Goal: Task Accomplishment & Management: Manage account settings

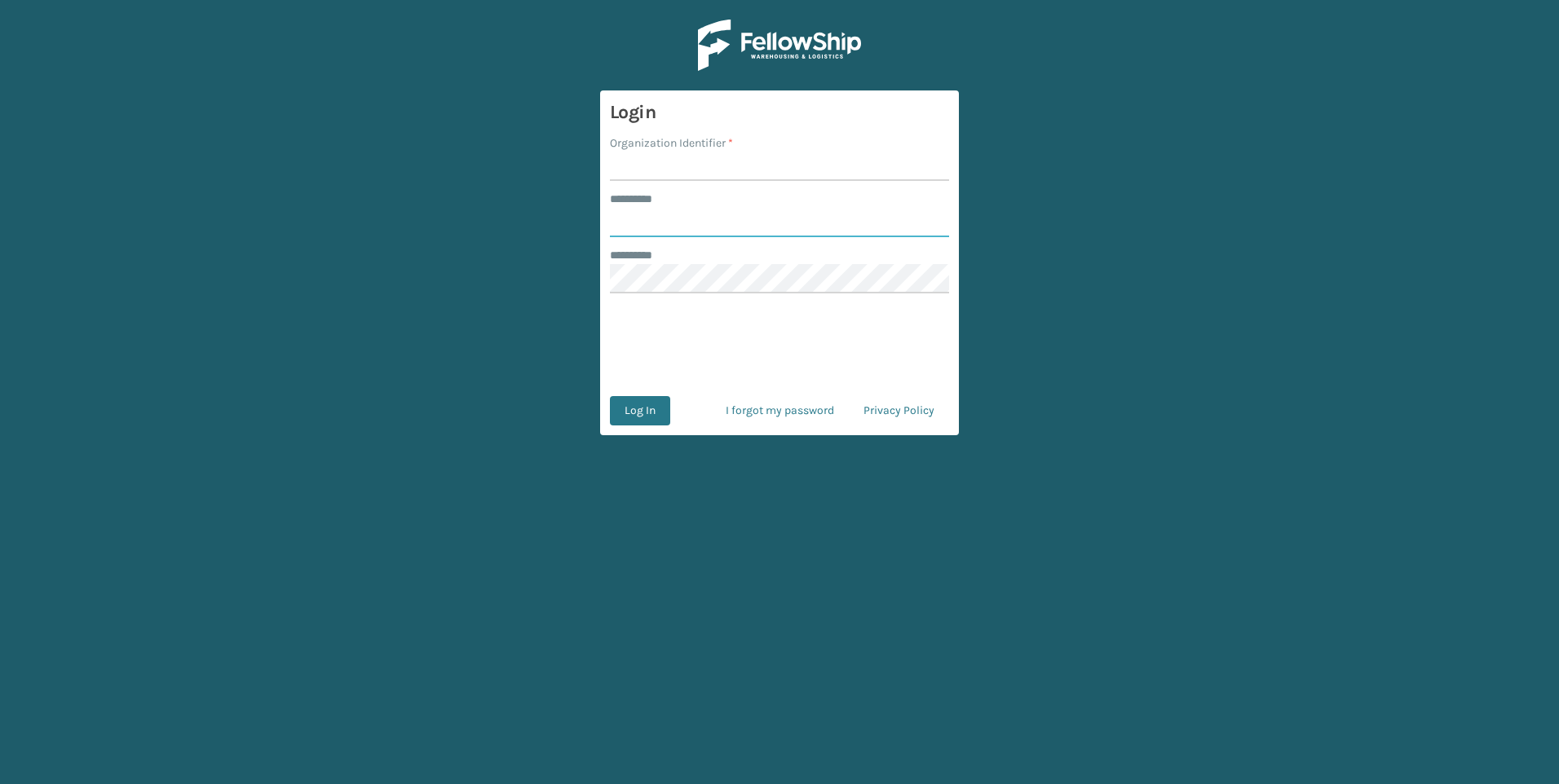
type input "********"
click at [665, 176] on input "Organization Identifier *" at bounding box center [779, 165] width 339 height 29
type input "Plush"
click at [633, 413] on button "Log In" at bounding box center [640, 410] width 61 height 29
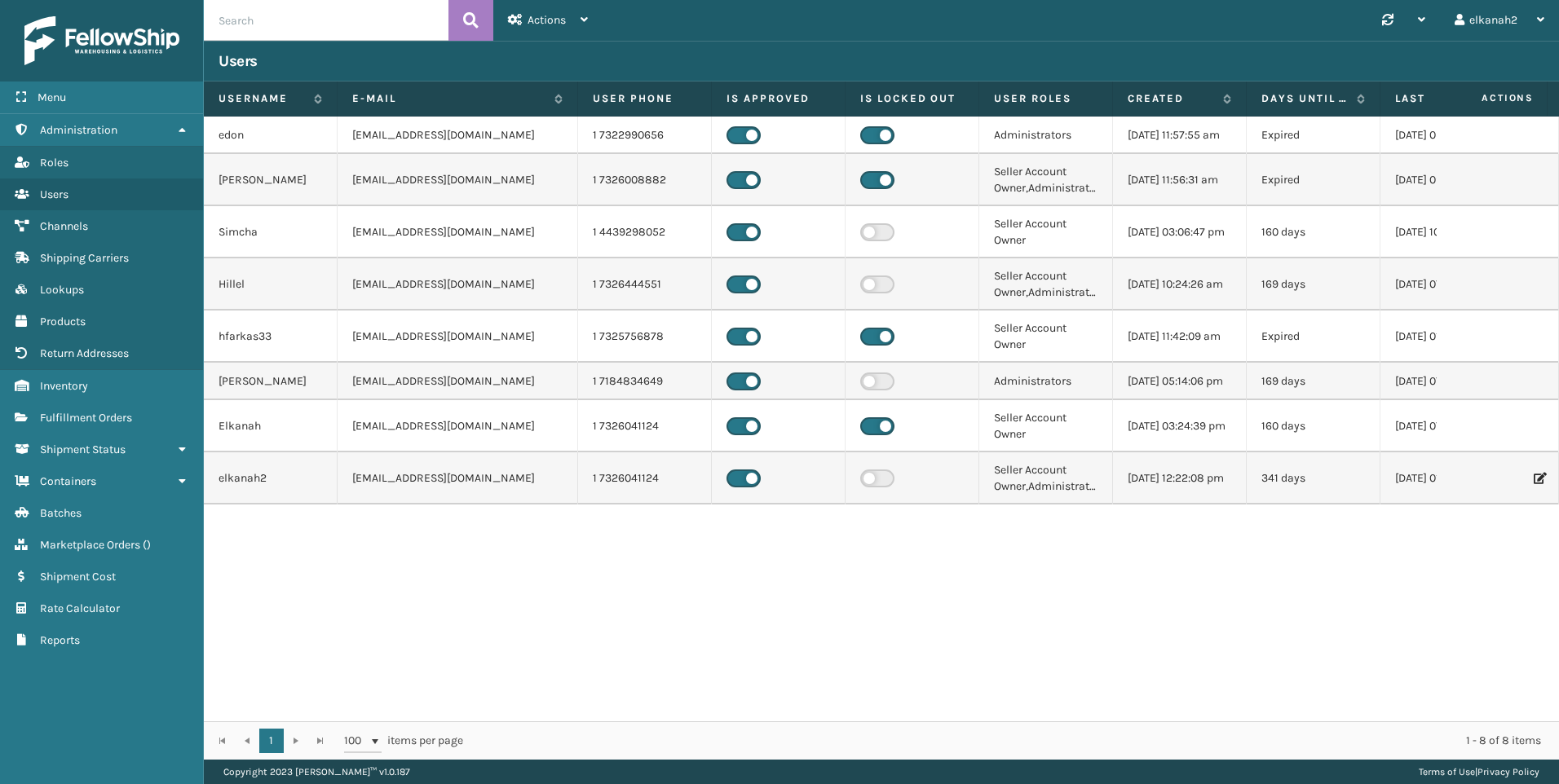
drag, startPoint x: 471, startPoint y: 108, endPoint x: 575, endPoint y: 108, distance: 104.0
click at [575, 108] on span at bounding box center [575, 253] width 5 height 342
drag, startPoint x: 352, startPoint y: 302, endPoint x: 587, endPoint y: 277, distance: 236.3
click at [587, 277] on tr "Hillel [EMAIL_ADDRESS][DOMAIN_NAME] 1 7326444551 Seller Account Owner,Administr…" at bounding box center [920, 284] width 1432 height 52
drag, startPoint x: 587, startPoint y: 277, endPoint x: 553, endPoint y: 292, distance: 37.2
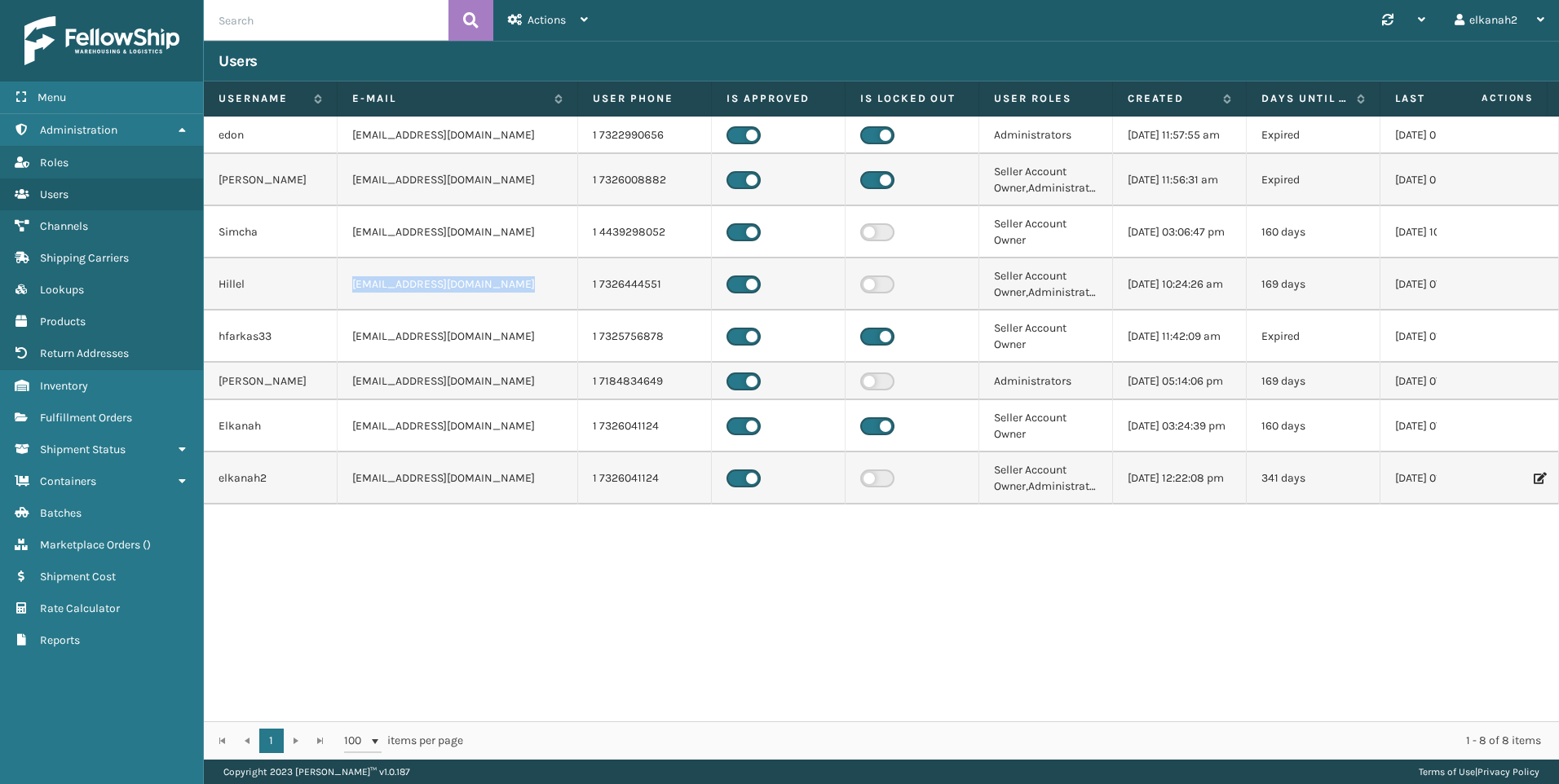
click at [553, 292] on td "[EMAIL_ADDRESS][DOMAIN_NAME]" at bounding box center [457, 284] width 240 height 52
drag, startPoint x: 499, startPoint y: 304, endPoint x: 353, endPoint y: 304, distance: 146.0
click at [353, 304] on td "Hillel1@milliardbrands.com" at bounding box center [457, 284] width 240 height 52
drag, startPoint x: 353, startPoint y: 296, endPoint x: 539, endPoint y: 282, distance: 186.5
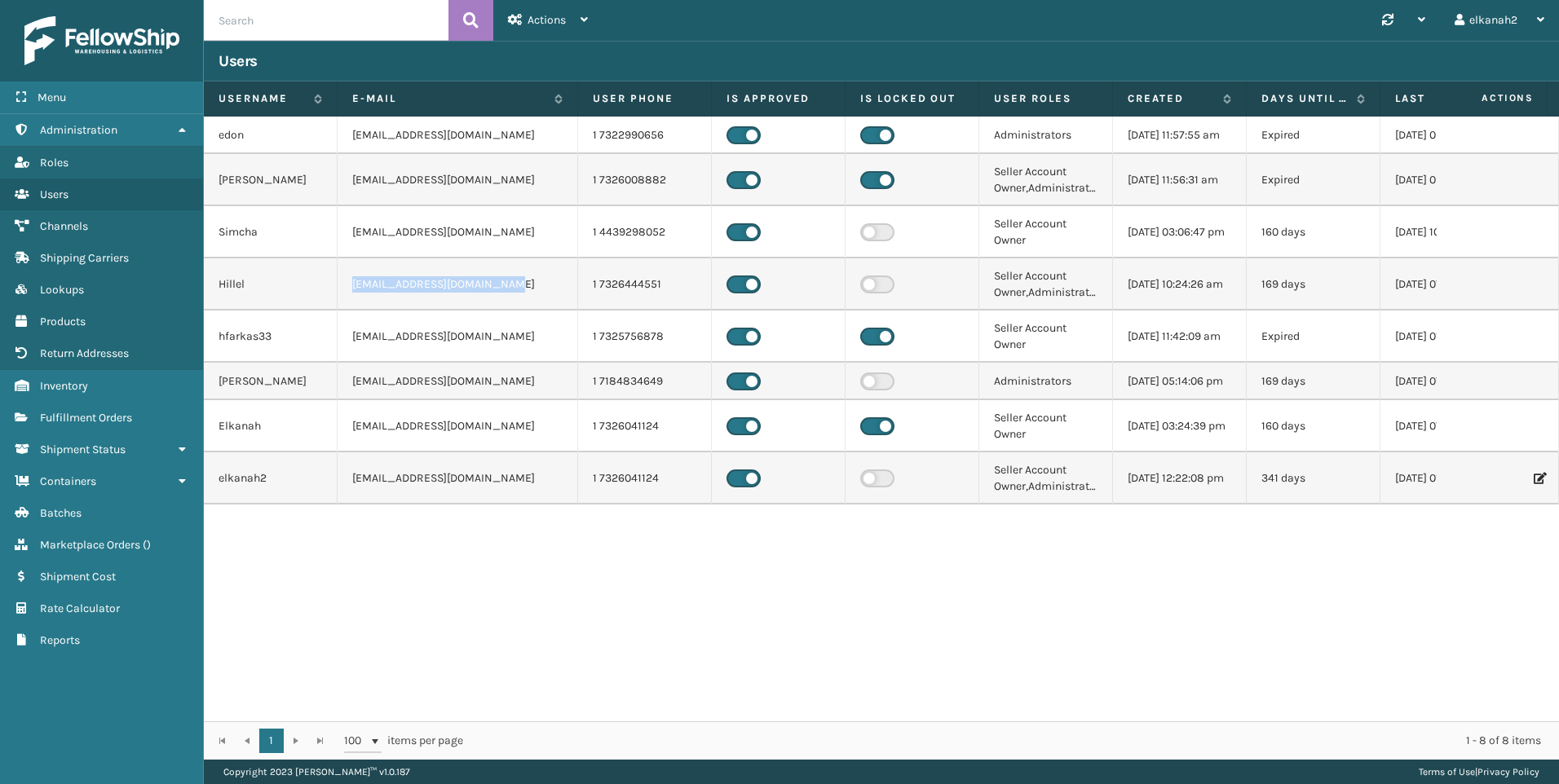
click at [539, 282] on td "Hillel1@milliardbrands.com" at bounding box center [457, 284] width 240 height 52
drag, startPoint x: 539, startPoint y: 282, endPoint x: 470, endPoint y: 291, distance: 69.6
click at [470, 291] on td "Hillel1@milliardbrands.com" at bounding box center [457, 284] width 240 height 52
click at [403, 301] on td "Hillel1@milliardbrands.com" at bounding box center [457, 284] width 240 height 52
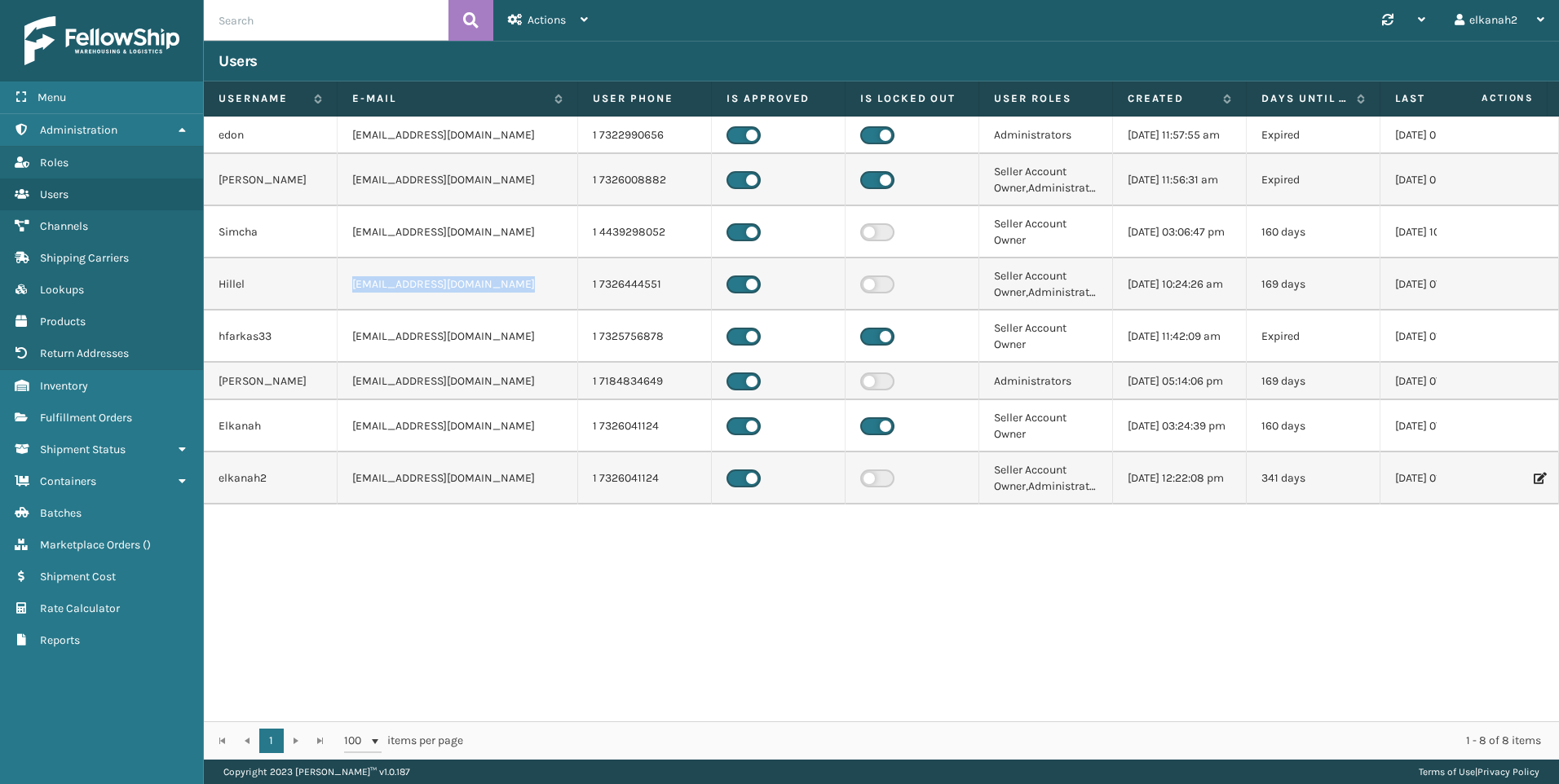
click at [403, 301] on td "Hillel1@milliardbrands.com" at bounding box center [457, 284] width 240 height 52
drag, startPoint x: 403, startPoint y: 301, endPoint x: 387, endPoint y: 318, distance: 23.3
click at [408, 311] on td "Hillel1@milliardbrands.com" at bounding box center [457, 284] width 240 height 52
click at [359, 304] on td "Hillel1@milliardbrands.com" at bounding box center [457, 284] width 240 height 52
drag, startPoint x: 349, startPoint y: 299, endPoint x: 498, endPoint y: 296, distance: 149.0
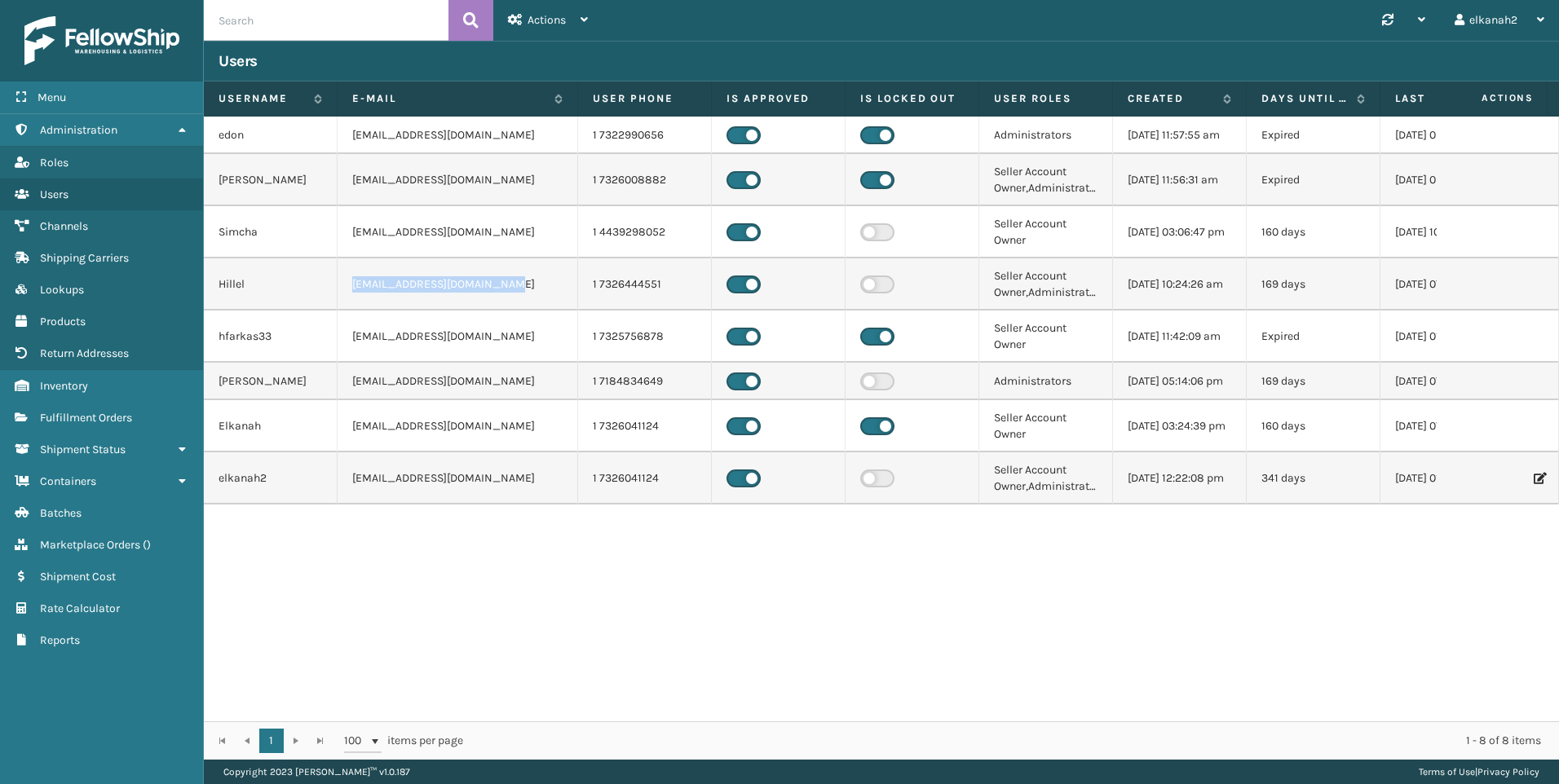
click at [498, 296] on td "Hillel1@milliardbrands.com" at bounding box center [457, 284] width 240 height 52
drag, startPoint x: 509, startPoint y: 297, endPoint x: 352, endPoint y: 315, distance: 158.0
click at [352, 311] on td "Hillel1@milliardbrands.com" at bounding box center [457, 284] width 240 height 52
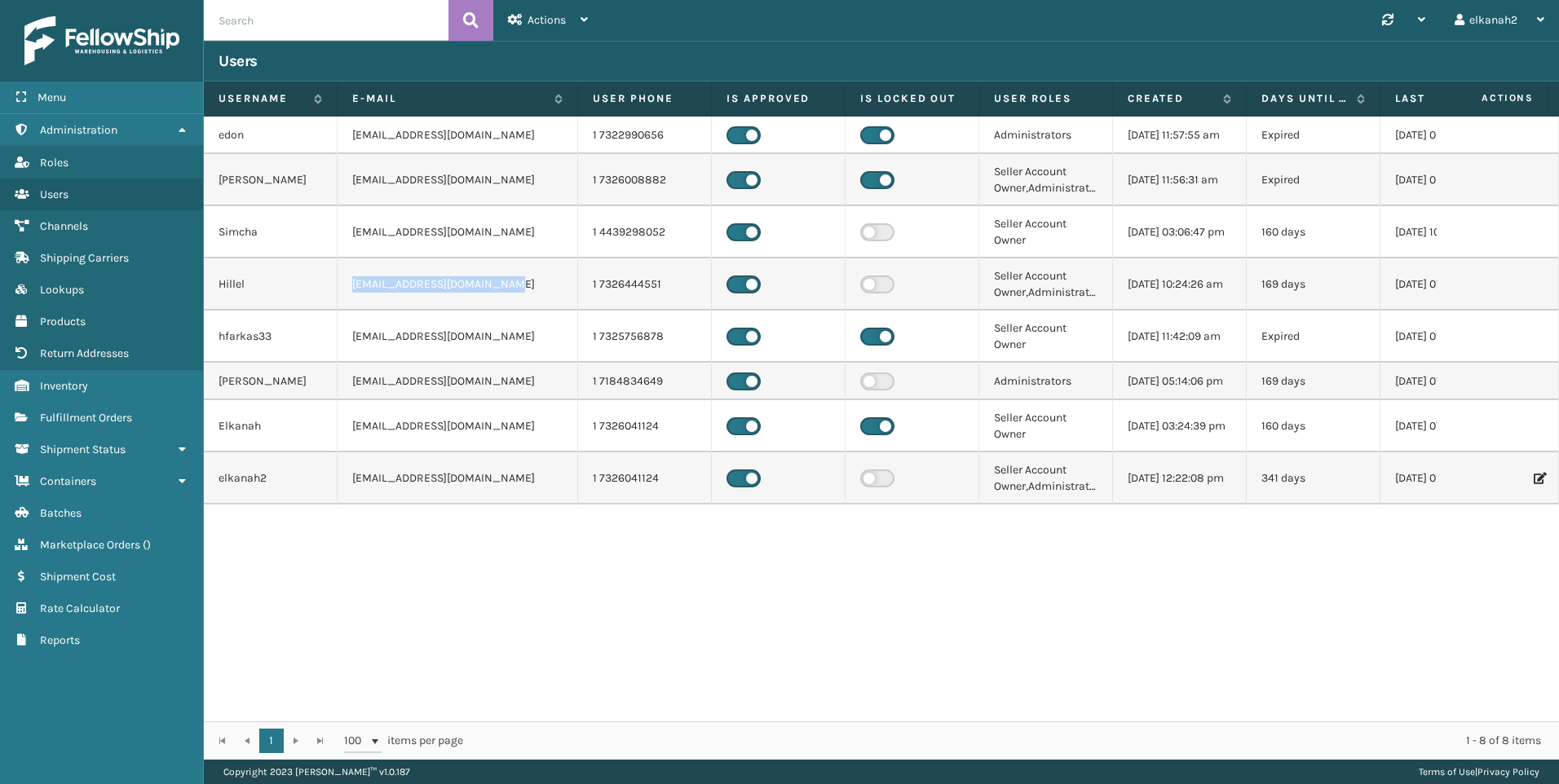
drag, startPoint x: 354, startPoint y: 300, endPoint x: 516, endPoint y: 289, distance: 162.4
click at [516, 289] on td "Hillel1@milliardbrands.com" at bounding box center [457, 284] width 240 height 52
drag, startPoint x: 502, startPoint y: 294, endPoint x: 348, endPoint y: 306, distance: 154.5
click at [348, 306] on td "Hillel1@milliardbrands.com" at bounding box center [457, 284] width 240 height 52
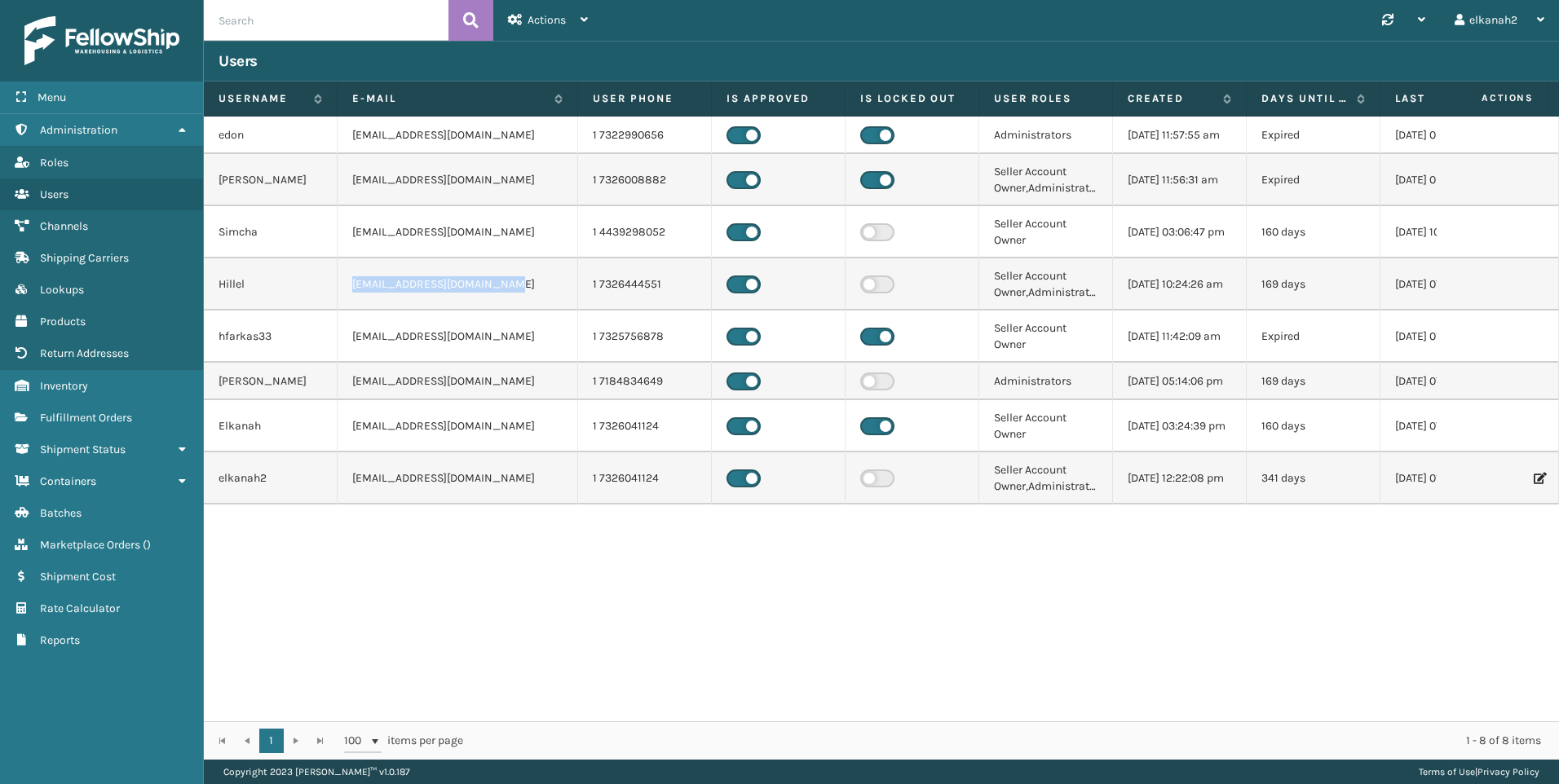
drag, startPoint x: 348, startPoint y: 306, endPoint x: 357, endPoint y: 299, distance: 11.4
click at [359, 297] on td "Hillel1@milliardbrands.com" at bounding box center [457, 284] width 240 height 52
drag, startPoint x: 355, startPoint y: 300, endPoint x: 512, endPoint y: 299, distance: 157.0
click at [512, 299] on td "Hillel1@milliardbrands.com" at bounding box center [457, 284] width 240 height 52
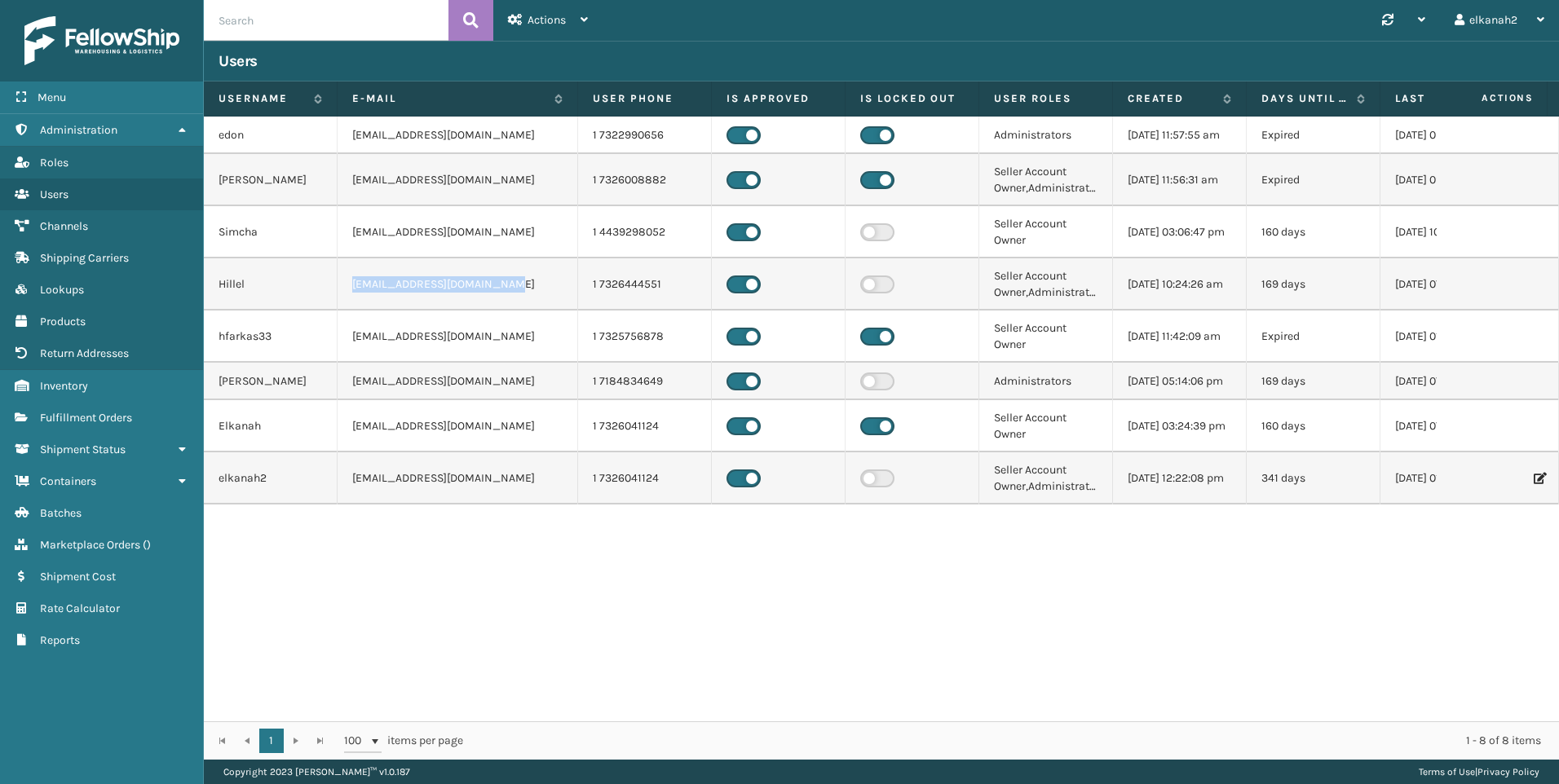
drag, startPoint x: 512, startPoint y: 299, endPoint x: 359, endPoint y: 305, distance: 153.1
click at [359, 305] on td "Hillel1@milliardbrands.com" at bounding box center [457, 284] width 240 height 52
click at [357, 301] on td "Hillel1@milliardbrands.com" at bounding box center [457, 284] width 240 height 52
click at [356, 301] on td "Hillel1@milliardbrands.com" at bounding box center [457, 284] width 240 height 52
click at [353, 298] on td "Hillel1@milliardbrands.com" at bounding box center [457, 284] width 240 height 52
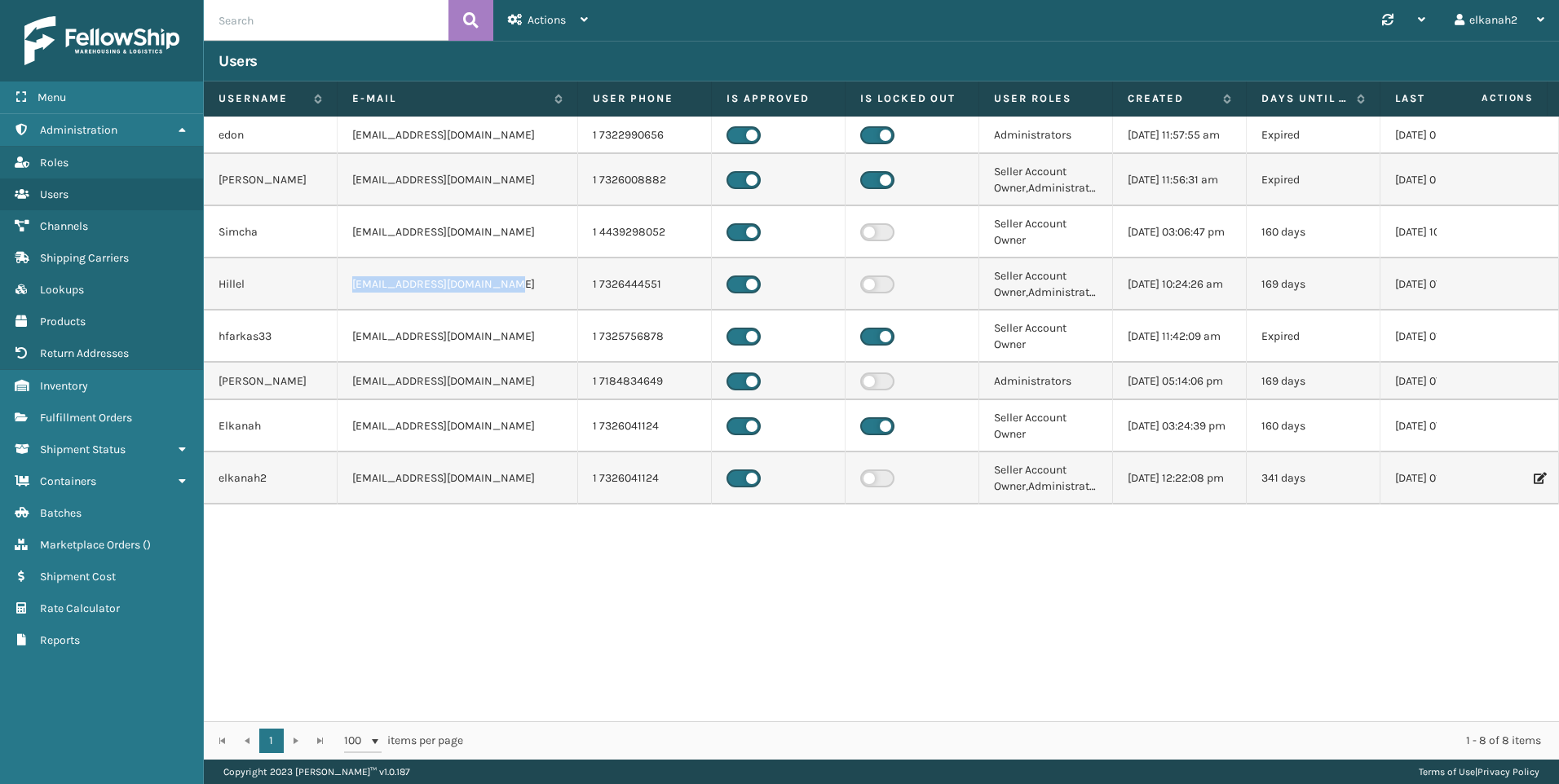
drag, startPoint x: 353, startPoint y: 297, endPoint x: 524, endPoint y: 297, distance: 171.0
click at [524, 297] on td "Hillel1@milliardbrands.com" at bounding box center [457, 284] width 240 height 52
drag, startPoint x: 460, startPoint y: 296, endPoint x: 285, endPoint y: 290, distance: 175.1
click at [285, 290] on tr "Hillel Hillel1@milliardbrands.com 1 7326444551 Seller Account Owner,Administrat…" at bounding box center [920, 284] width 1432 height 52
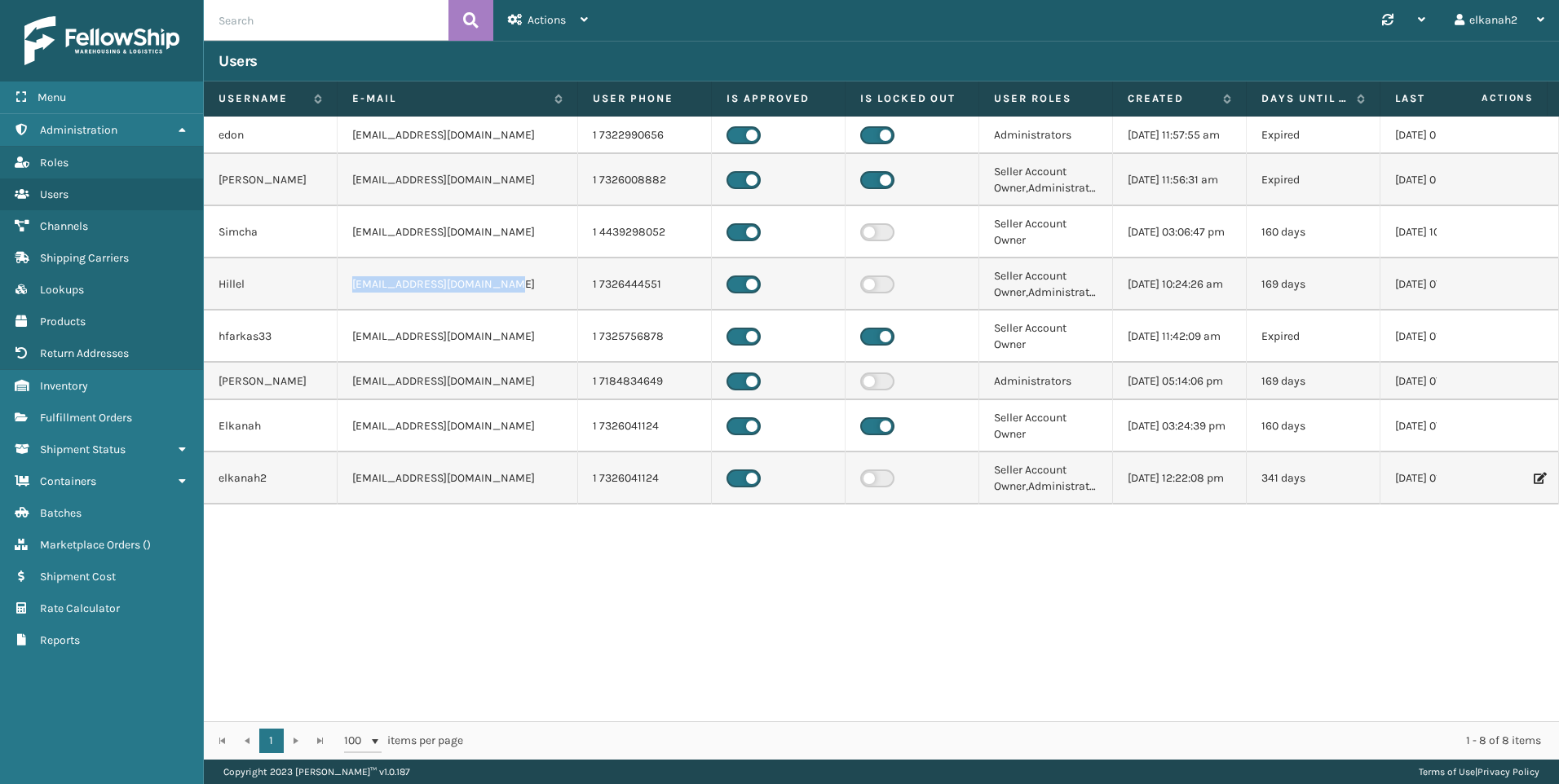
drag, startPoint x: 285, startPoint y: 290, endPoint x: 371, endPoint y: 289, distance: 86.0
click at [378, 289] on td "Hillel1@milliardbrands.com" at bounding box center [457, 284] width 240 height 52
drag, startPoint x: 353, startPoint y: 295, endPoint x: 528, endPoint y: 304, distance: 175.2
click at [528, 304] on td "Hillel1@milliardbrands.com" at bounding box center [457, 284] width 240 height 52
click at [519, 295] on td "Hillel1@milliardbrands.com" at bounding box center [457, 284] width 240 height 52
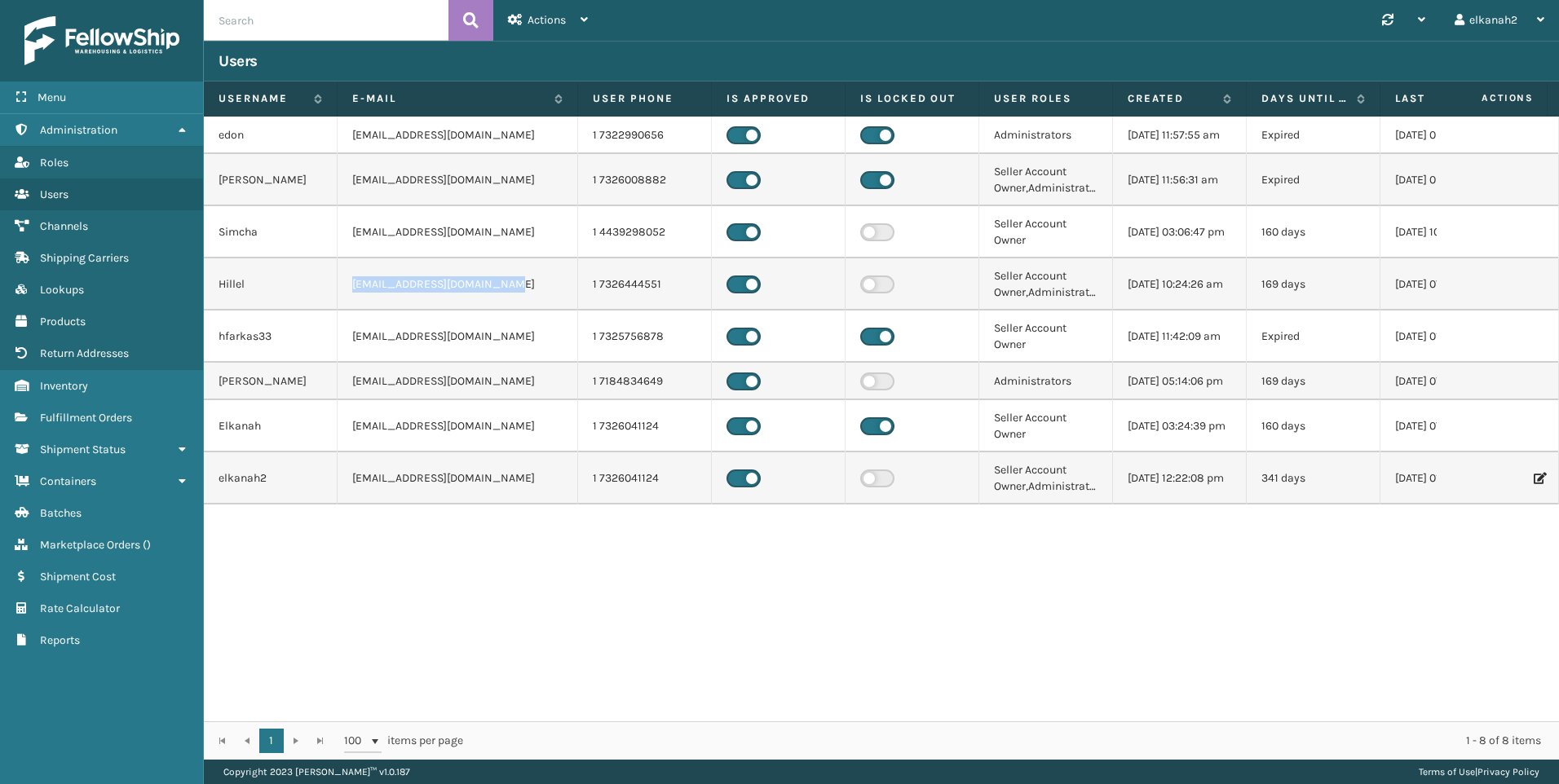
click at [486, 292] on td "Hillel1@milliardbrands.com" at bounding box center [457, 284] width 240 height 52
drag, startPoint x: 486, startPoint y: 292, endPoint x: 470, endPoint y: 297, distance: 16.8
click at [470, 297] on td "Hillel1@milliardbrands.com" at bounding box center [457, 284] width 240 height 52
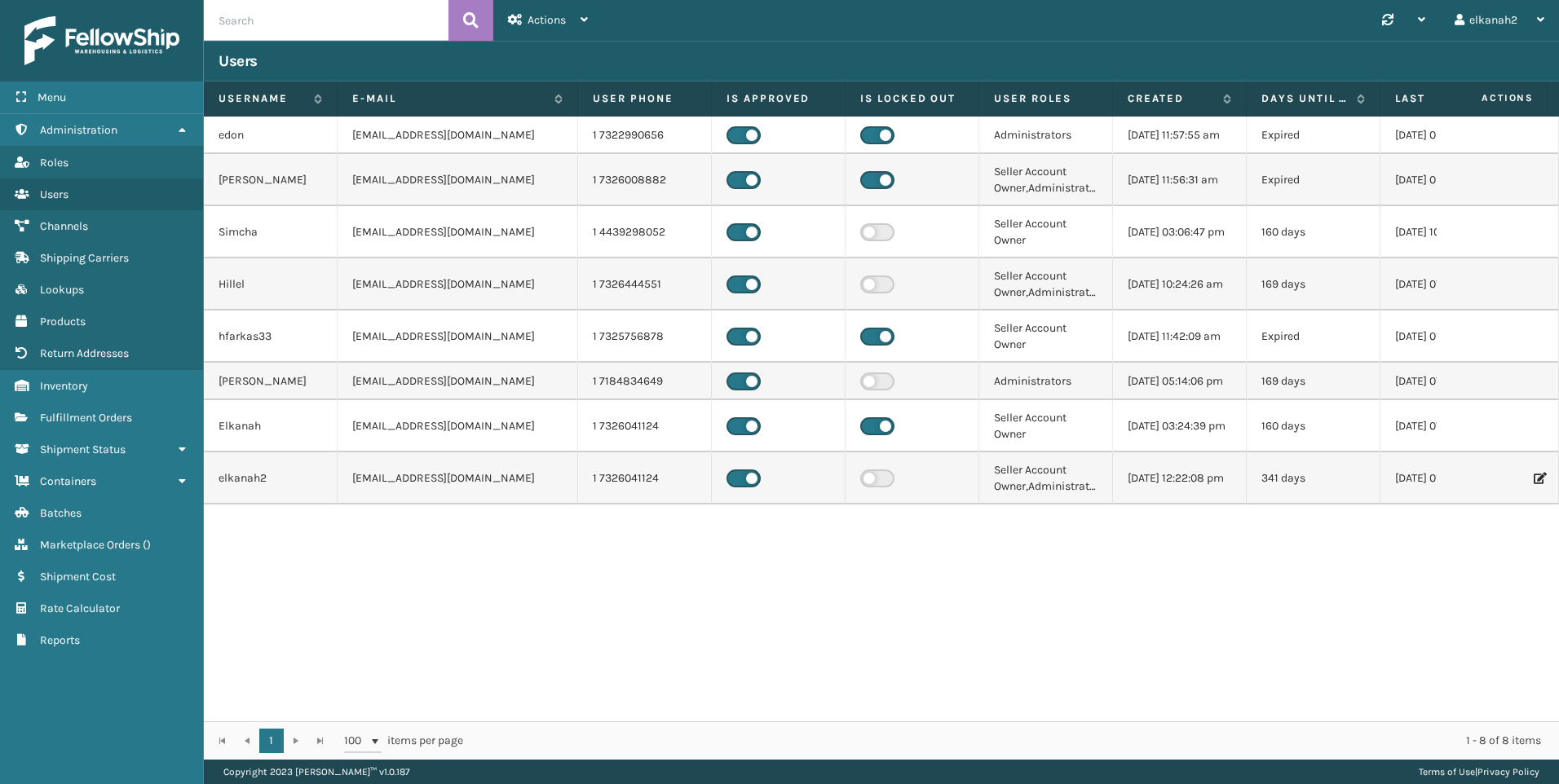
click at [1533, 484] on icon at bounding box center [1538, 478] width 10 height 11
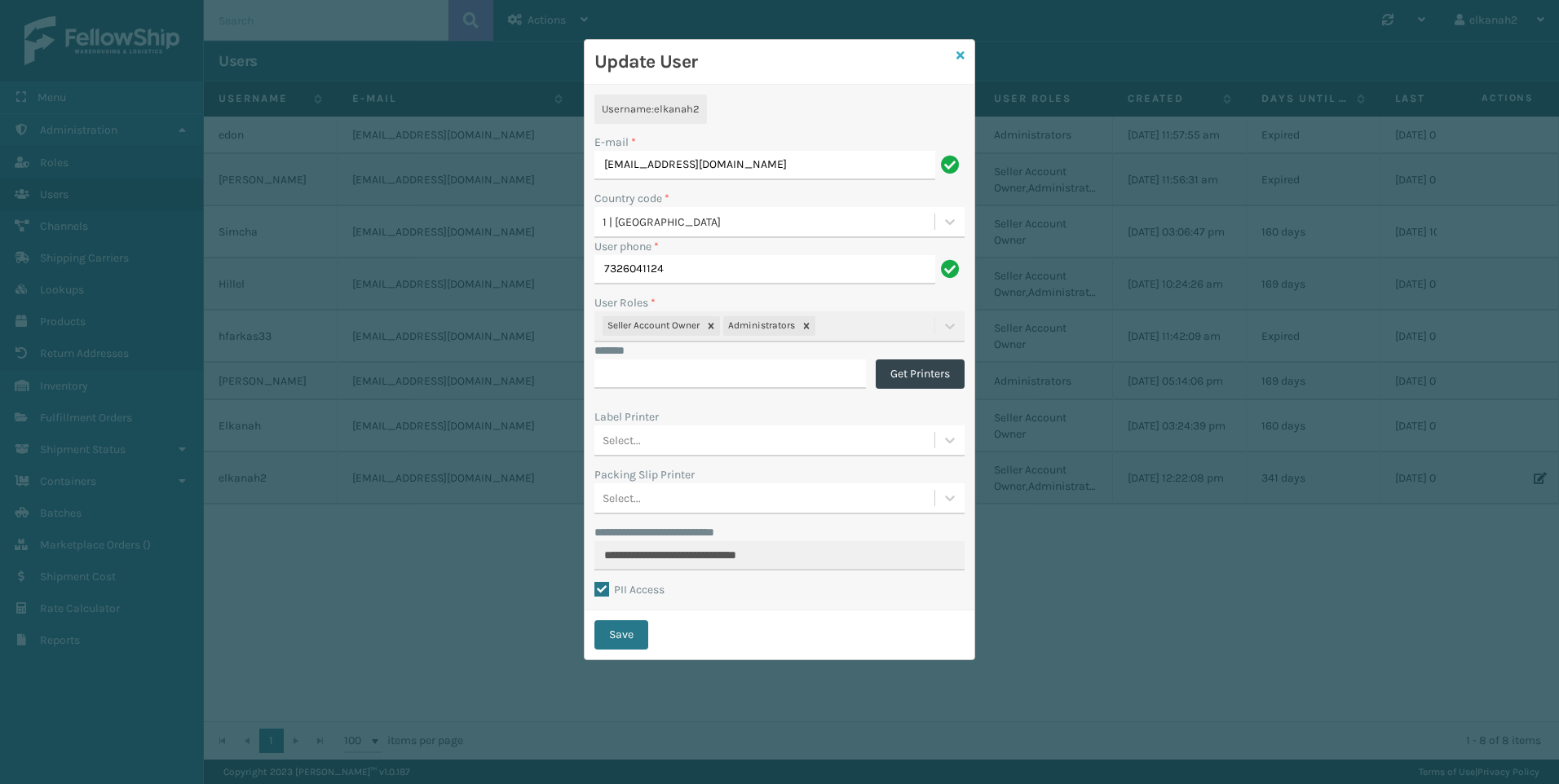
click at [962, 54] on icon at bounding box center [960, 55] width 8 height 11
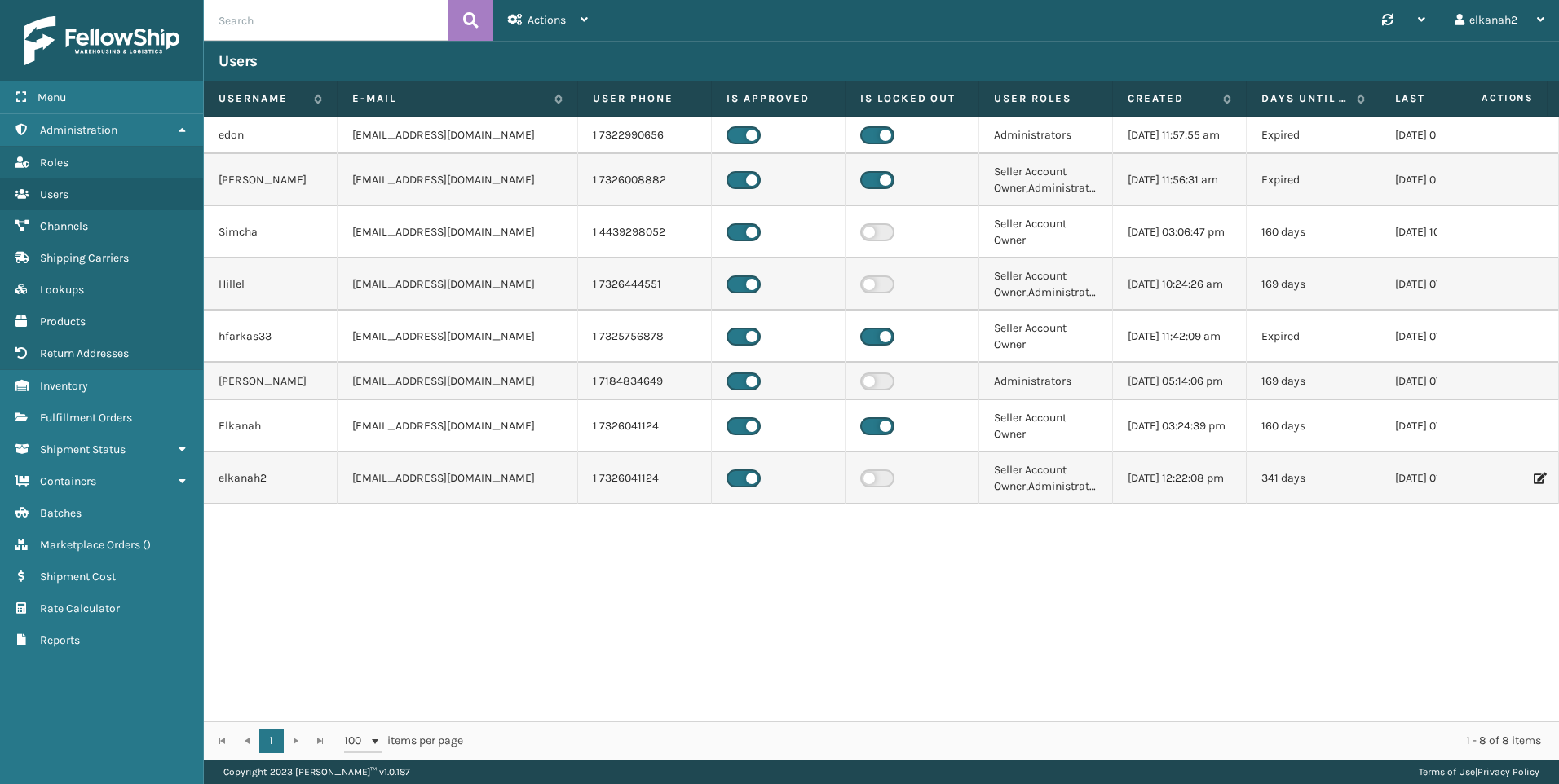
click at [461, 400] on td "mgoldstein1@milliardbrands.com" at bounding box center [457, 381] width 240 height 38
drag, startPoint x: 461, startPoint y: 419, endPoint x: 441, endPoint y: 469, distance: 53.9
click at [441, 452] on td "wertherei@gmail.com" at bounding box center [457, 426] width 240 height 52
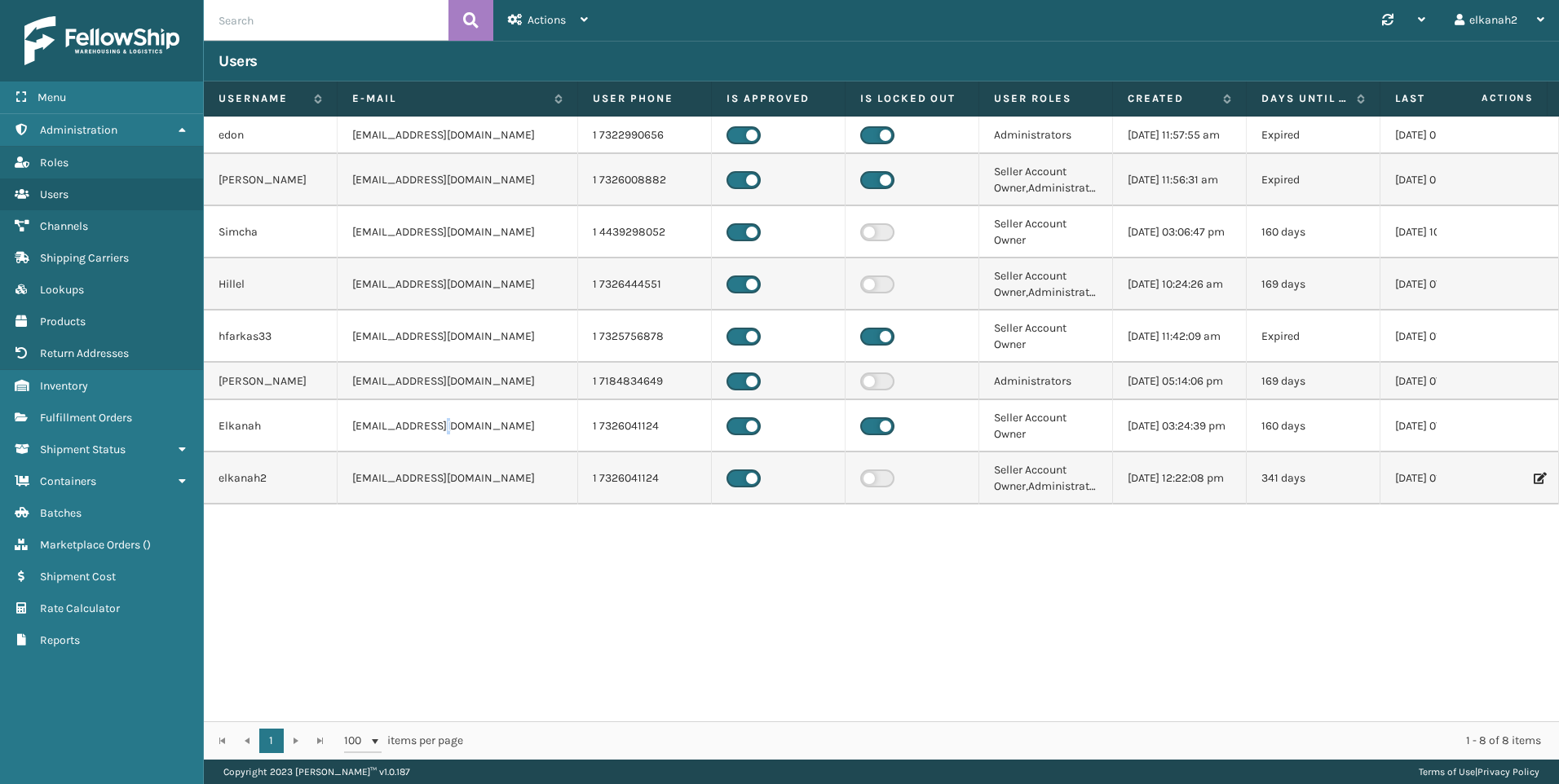
click at [441, 452] on td "wertherei@gmail.com" at bounding box center [457, 426] width 240 height 52
drag, startPoint x: 441, startPoint y: 469, endPoint x: 445, endPoint y: 513, distance: 44.2
click at [445, 504] on td "ewerther+plush@milliardbrands.com" at bounding box center [457, 478] width 240 height 52
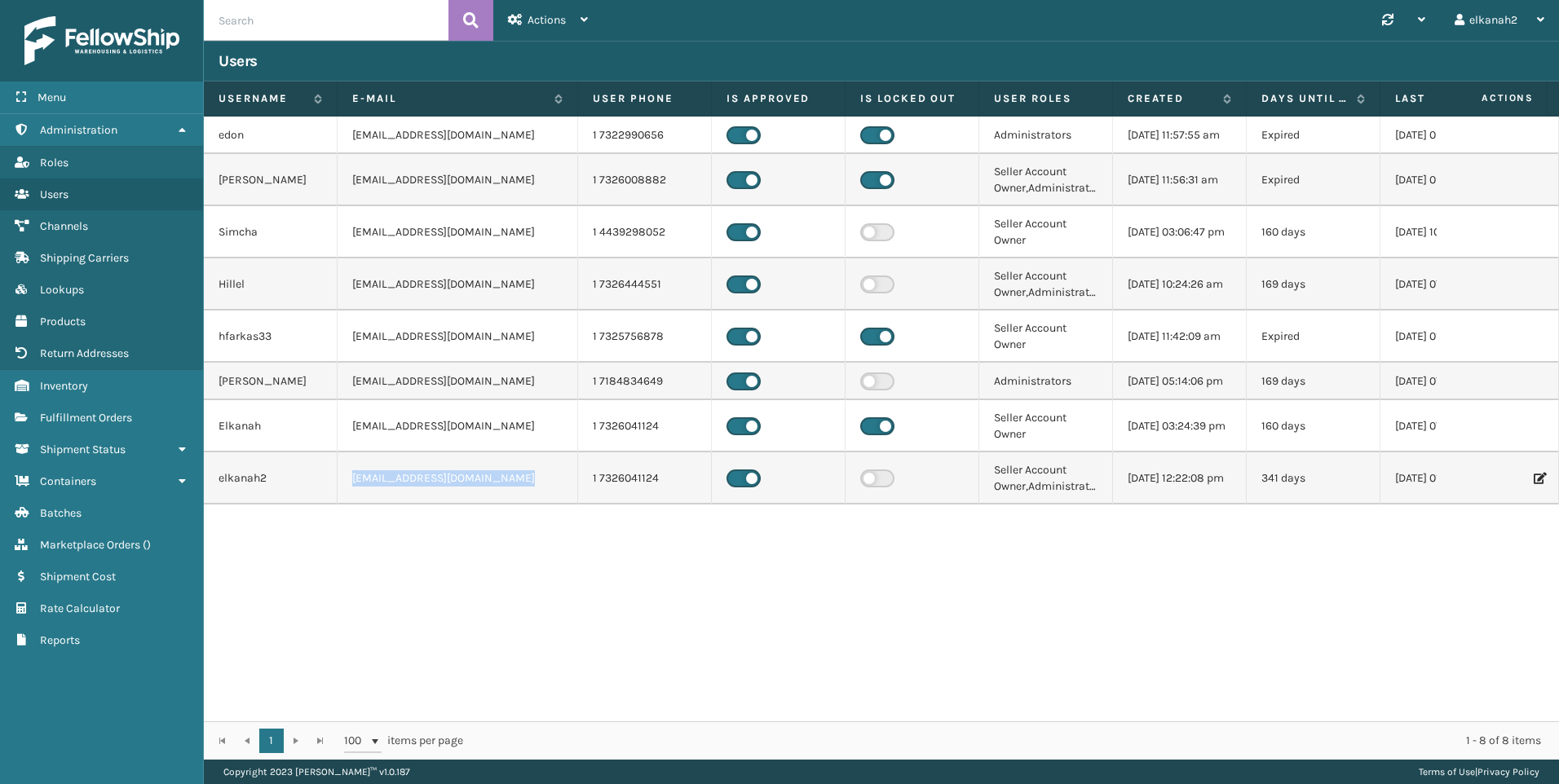
click at [445, 504] on td "ewerther+plush@milliardbrands.com" at bounding box center [457, 478] width 240 height 52
drag, startPoint x: 445, startPoint y: 513, endPoint x: 413, endPoint y: 454, distance: 67.1
click at [413, 452] on td "wertherei@gmail.com" at bounding box center [457, 426] width 240 height 52
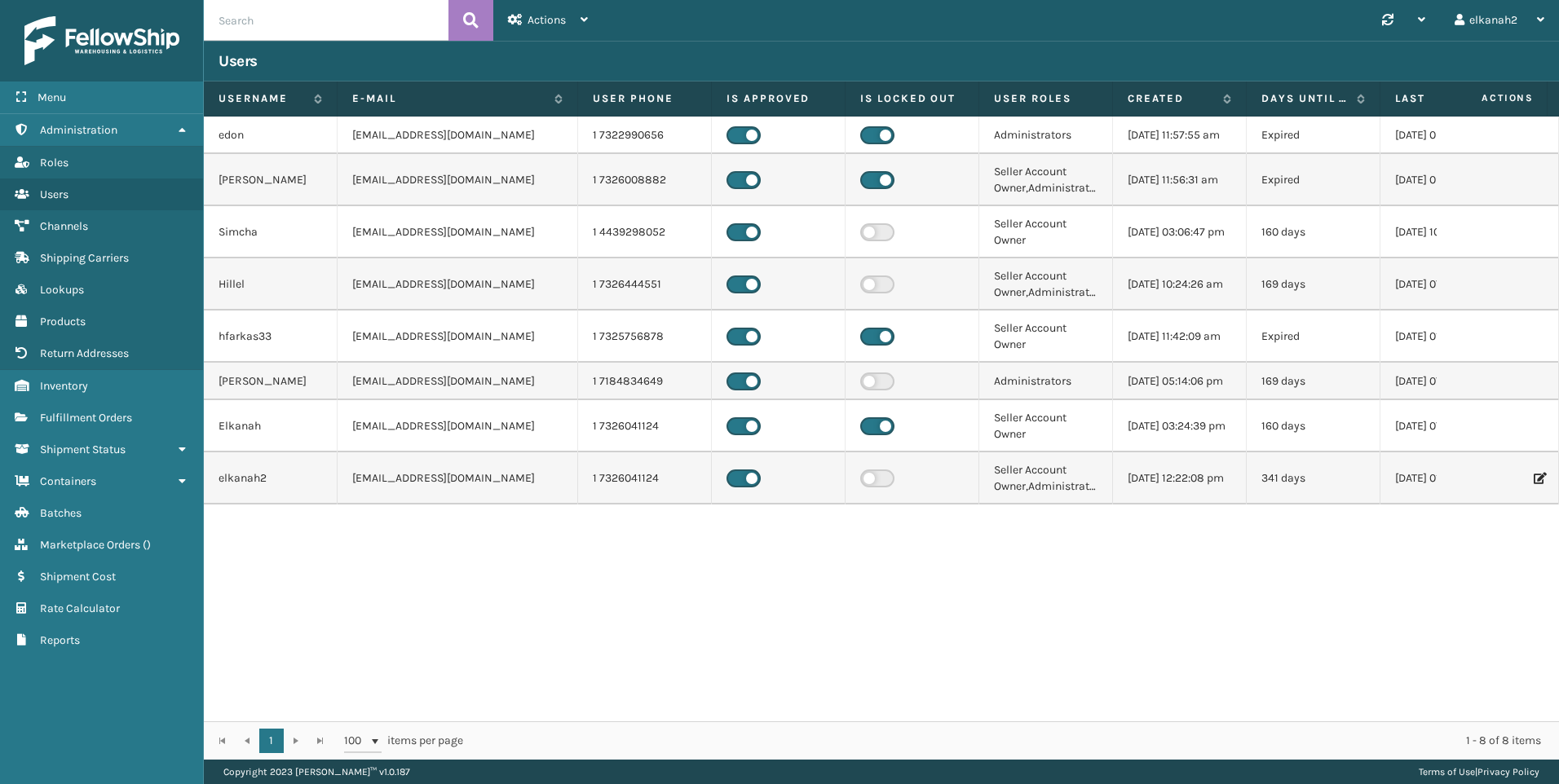
drag, startPoint x: 413, startPoint y: 454, endPoint x: 396, endPoint y: 401, distance: 55.7
click at [396, 400] on td "mgoldstein1@milliardbrands.com" at bounding box center [457, 381] width 240 height 38
drag, startPoint x: 396, startPoint y: 401, endPoint x: 393, endPoint y: 352, distance: 49.1
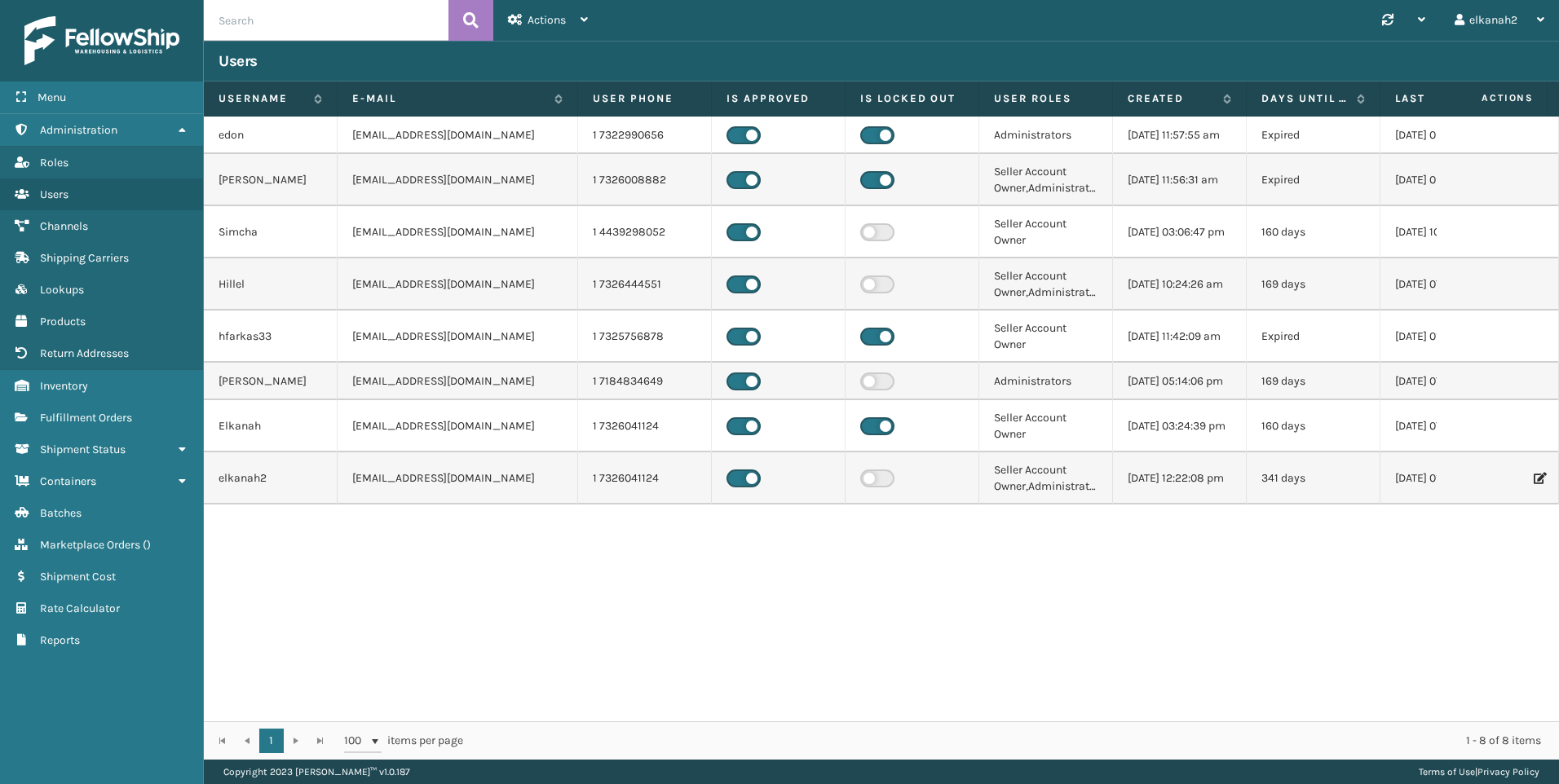
click at [393, 352] on td "hfarkas33@gmail.com" at bounding box center [457, 336] width 240 height 52
drag, startPoint x: 393, startPoint y: 352, endPoint x: 387, endPoint y: 304, distance: 48.4
click at [387, 304] on td "Hillel1@milliardbrands.com" at bounding box center [457, 284] width 240 height 52
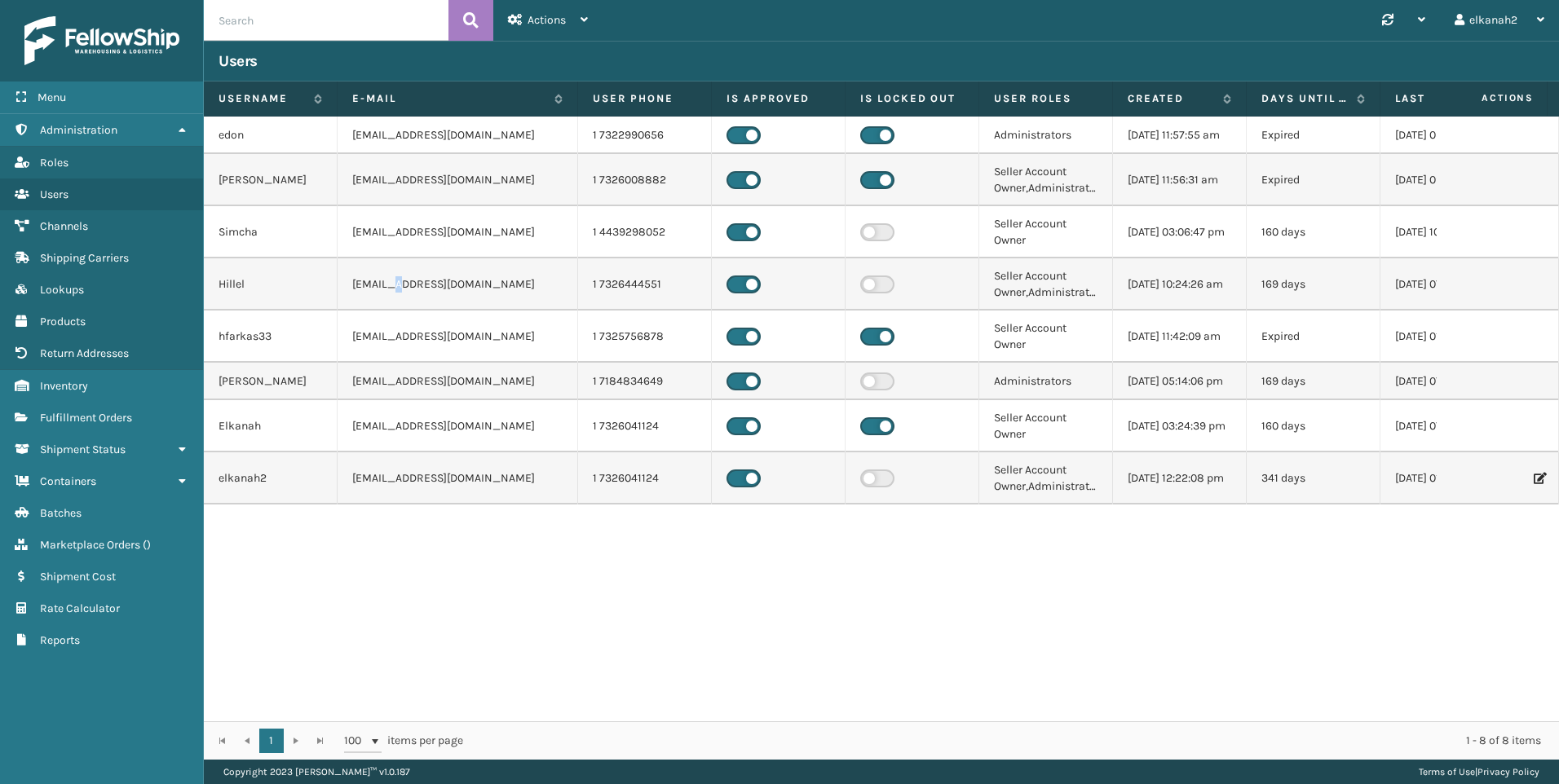
click at [387, 304] on td "Hillel1@milliardbrands.com" at bounding box center [457, 284] width 240 height 52
click at [386, 310] on td "Hillel1@milliardbrands.com" at bounding box center [457, 284] width 240 height 52
drag, startPoint x: 386, startPoint y: 310, endPoint x: 378, endPoint y: 244, distance: 66.5
click at [378, 244] on td "snewmark1@milliardbrands.com" at bounding box center [457, 231] width 240 height 52
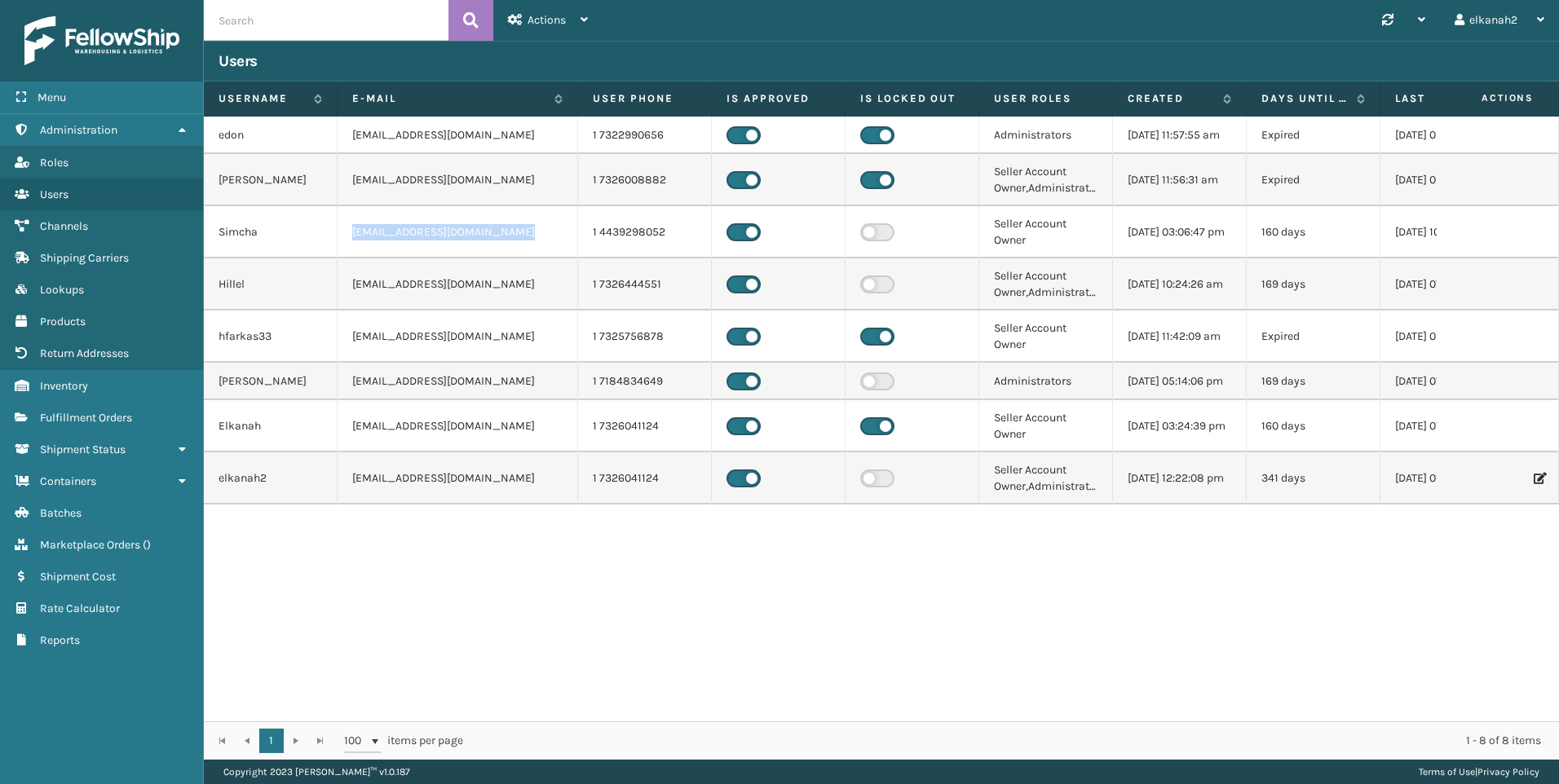
click at [378, 244] on td "snewmark1@milliardbrands.com" at bounding box center [457, 231] width 240 height 52
drag, startPoint x: 378, startPoint y: 244, endPoint x: 369, endPoint y: 203, distance: 42.0
click at [369, 203] on td "aarons1@fellowshipco.com" at bounding box center [457, 180] width 240 height 52
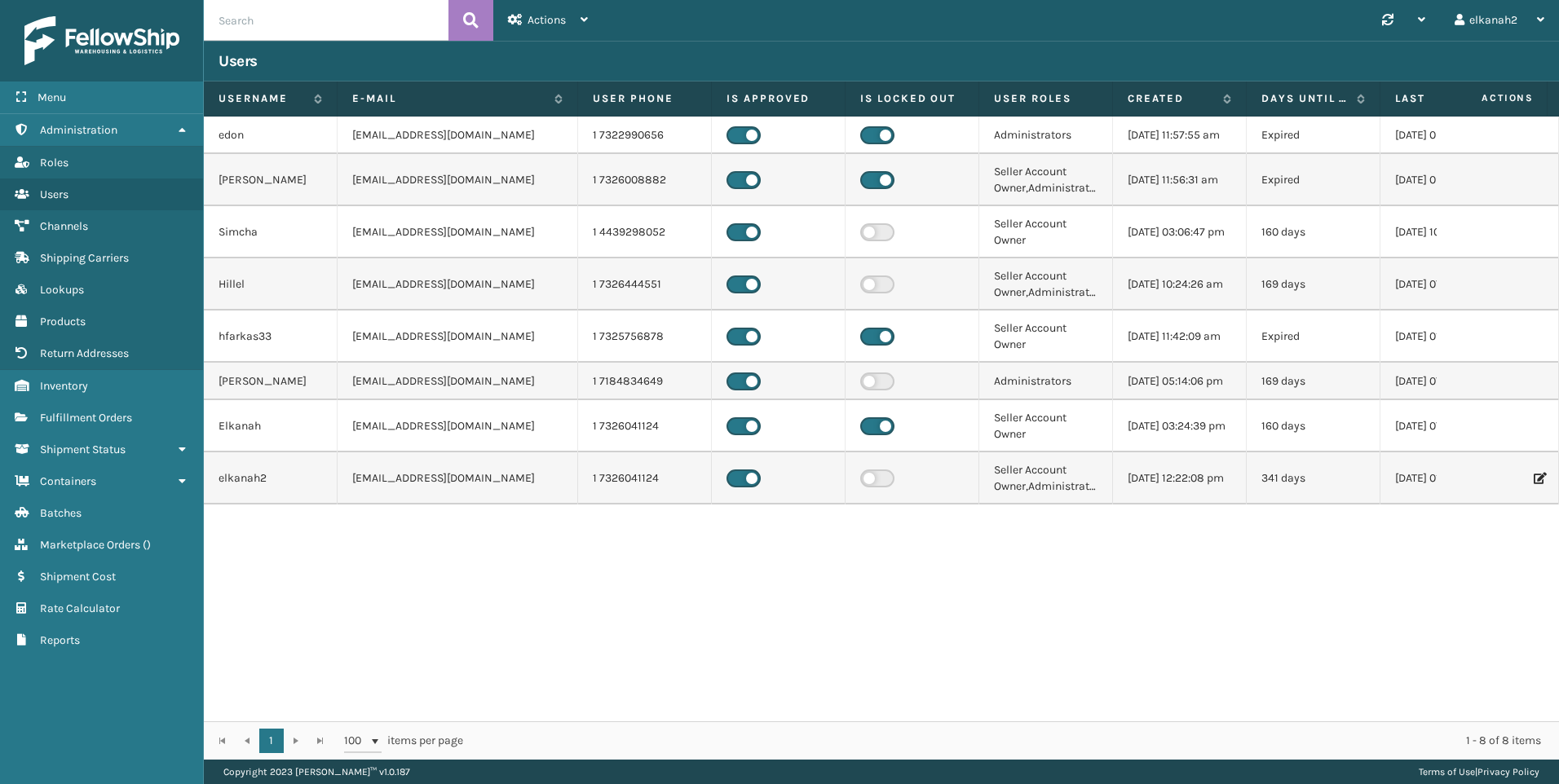
drag, startPoint x: 369, startPoint y: 203, endPoint x: 365, endPoint y: 150, distance: 53.2
click at [365, 150] on td "edon2@fellowshipco.com" at bounding box center [457, 135] width 240 height 38
drag, startPoint x: 365, startPoint y: 150, endPoint x: 251, endPoint y: 137, distance: 114.7
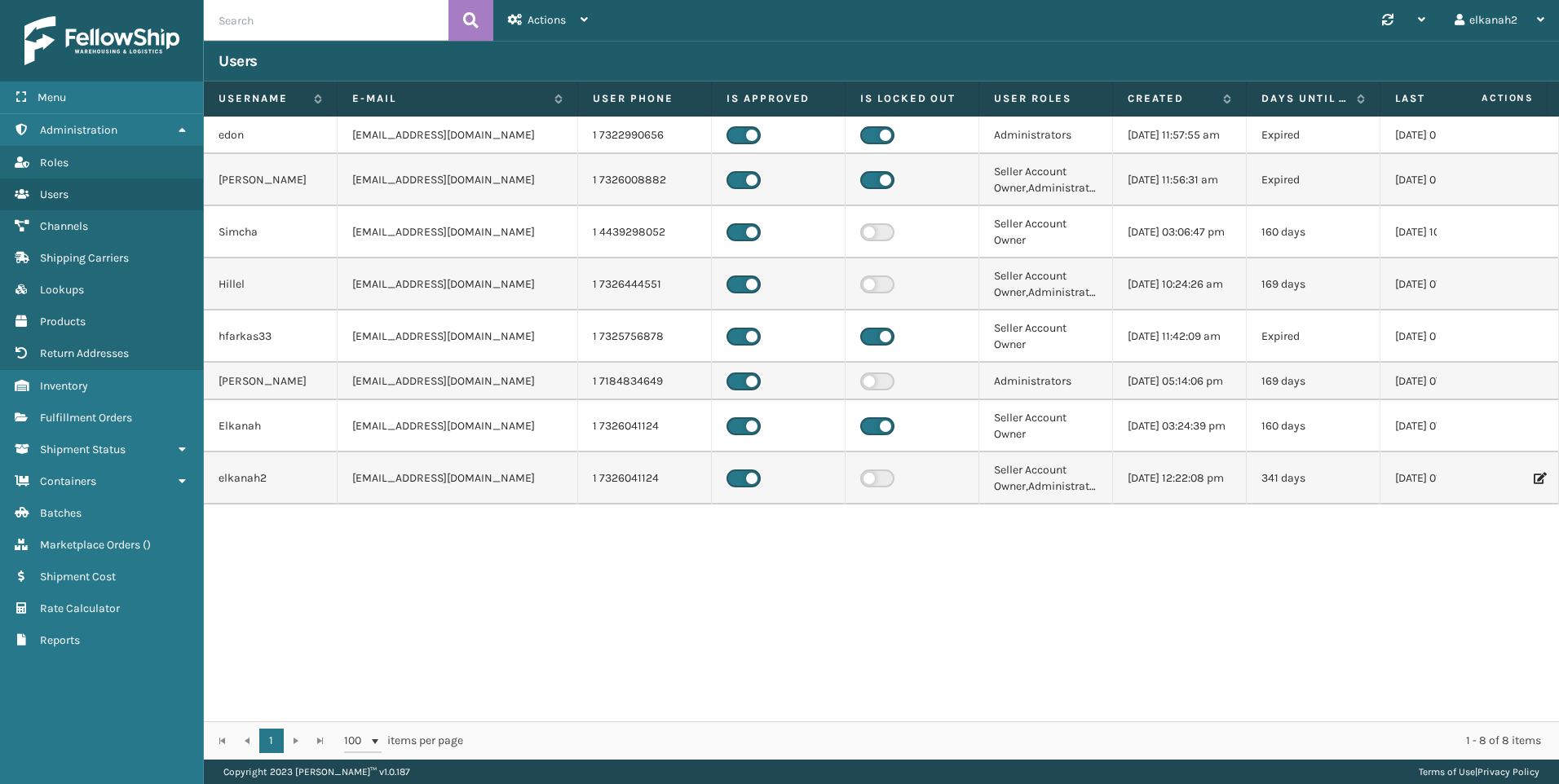
click at [251, 137] on td "edon" at bounding box center [271, 135] width 134 height 38
click at [257, 138] on td "edon" at bounding box center [271, 135] width 134 height 38
click at [1511, 16] on div "elkanah2" at bounding box center [1499, 20] width 90 height 40
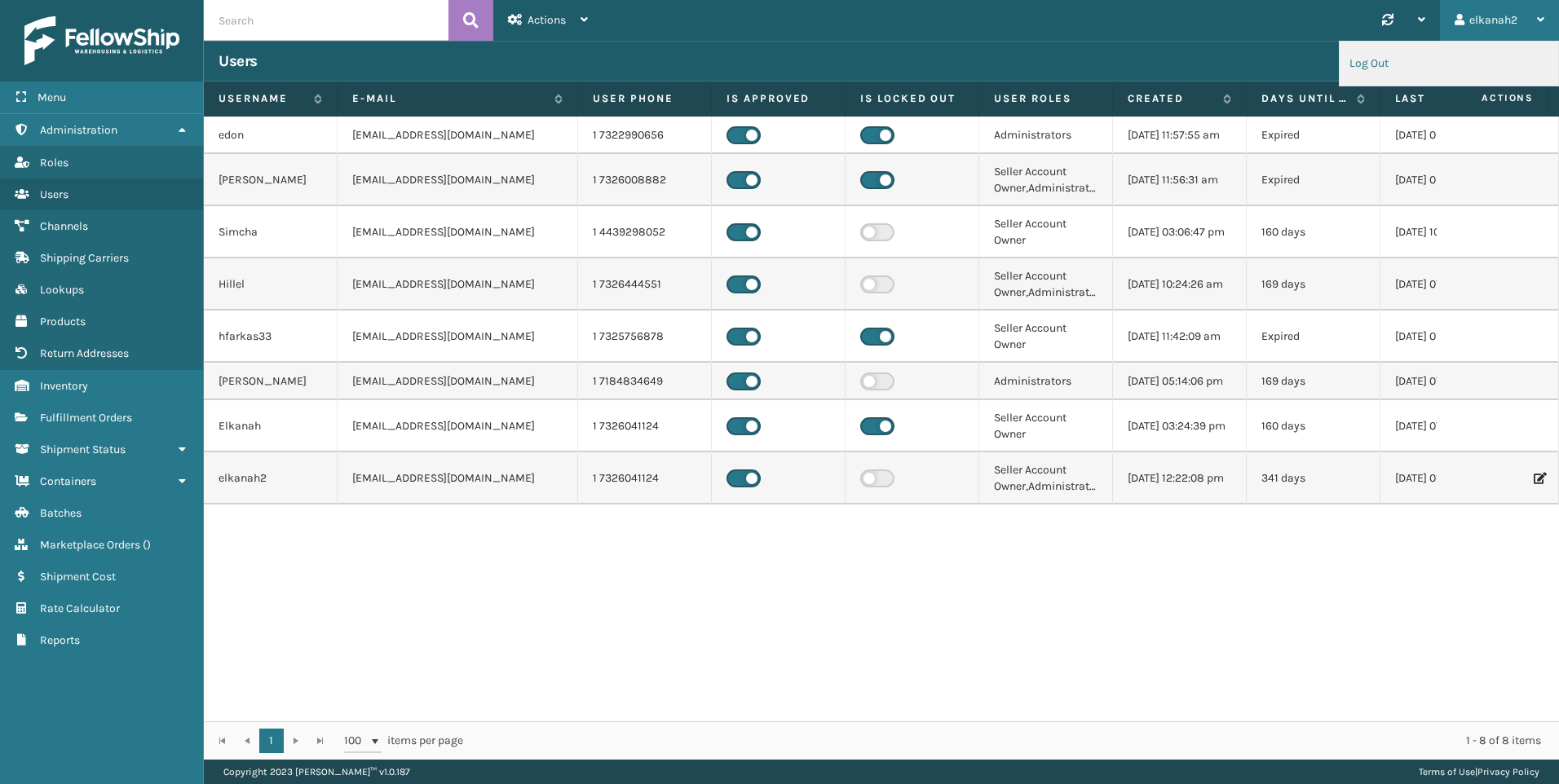
click at [1365, 50] on li "Log Out" at bounding box center [1449, 63] width 218 height 44
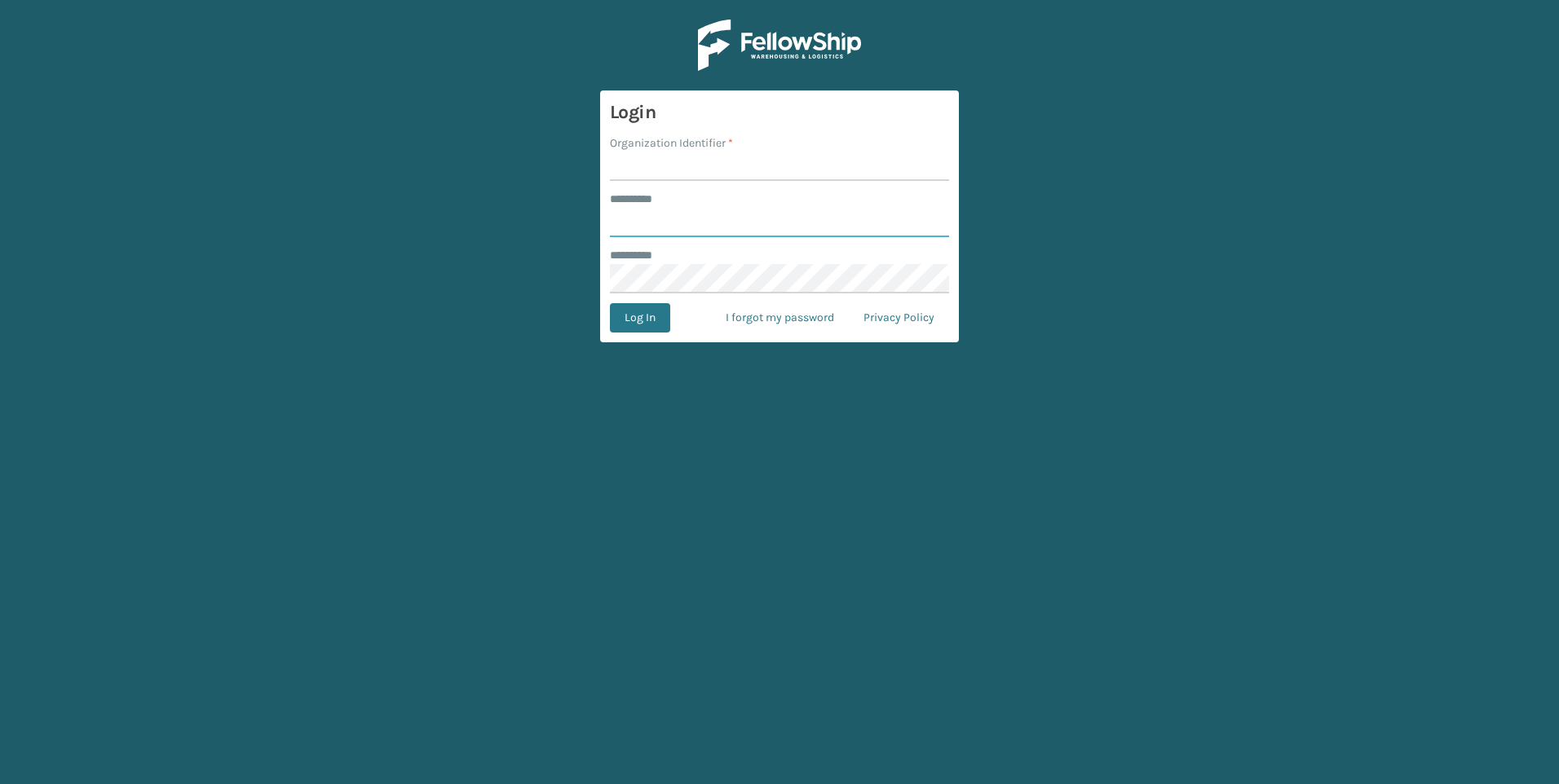
type input "********"
click at [725, 171] on input "Organization Identifier *" at bounding box center [779, 165] width 339 height 29
type input "SuperAdminOrganization"
click at [814, 219] on input "********" at bounding box center [779, 222] width 339 height 29
drag, startPoint x: 798, startPoint y: 223, endPoint x: 613, endPoint y: 222, distance: 185.0
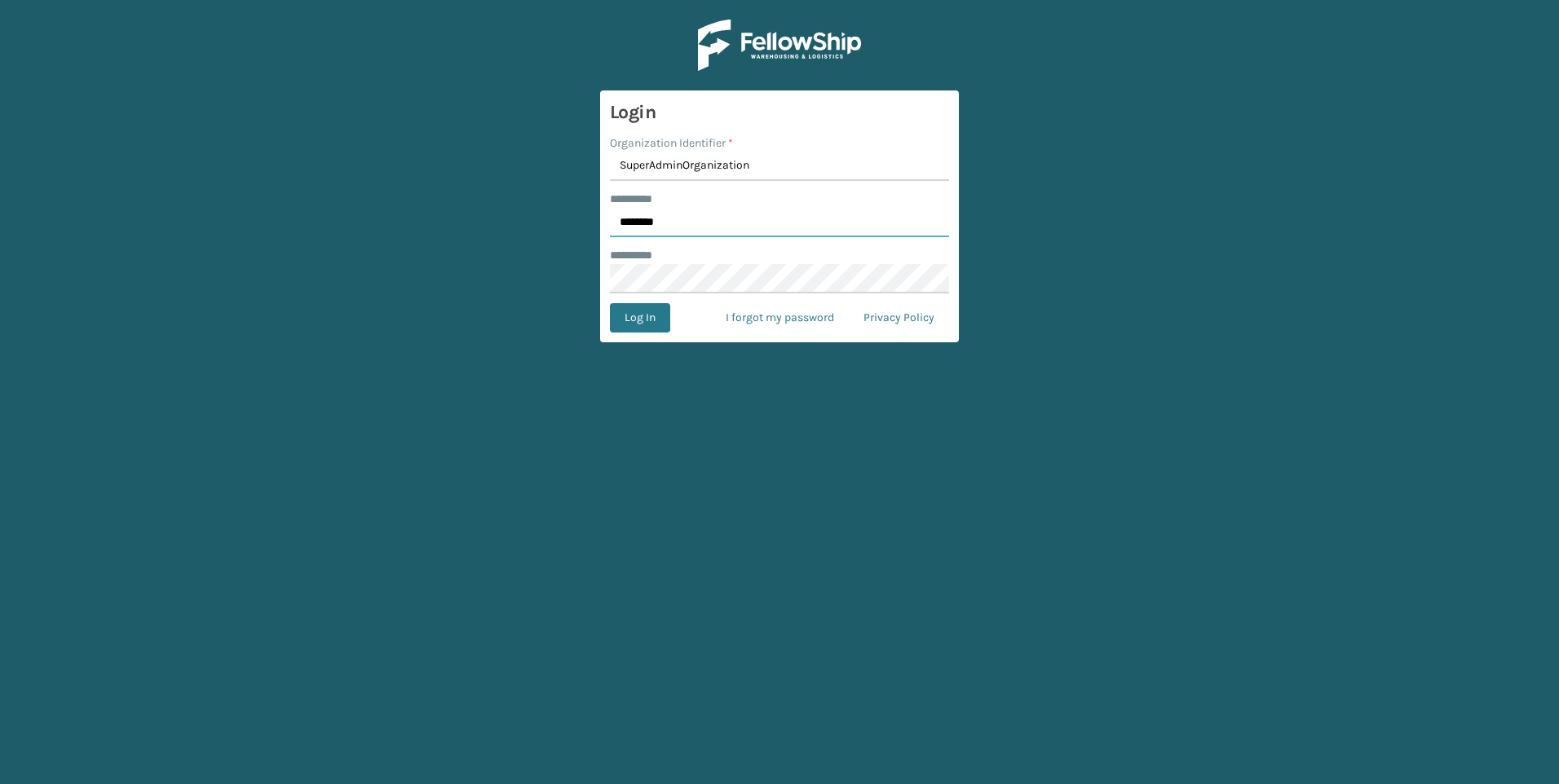
click at [613, 222] on input "********" at bounding box center [779, 222] width 339 height 29
paste input "*********"
type input "**********"
click at [636, 319] on button "Log In" at bounding box center [640, 318] width 61 height 29
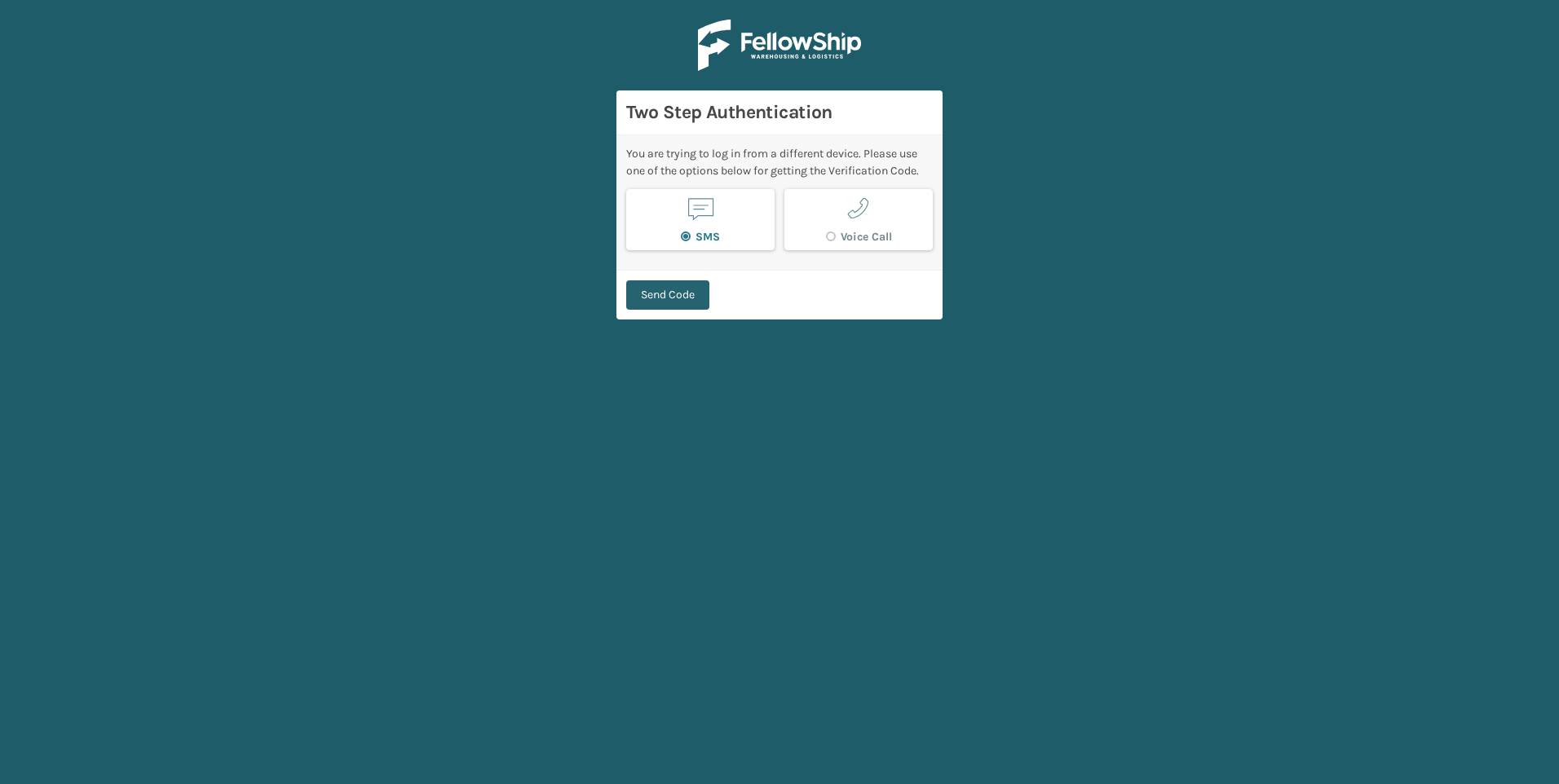
click at [690, 293] on button "Send Code" at bounding box center [667, 295] width 83 height 29
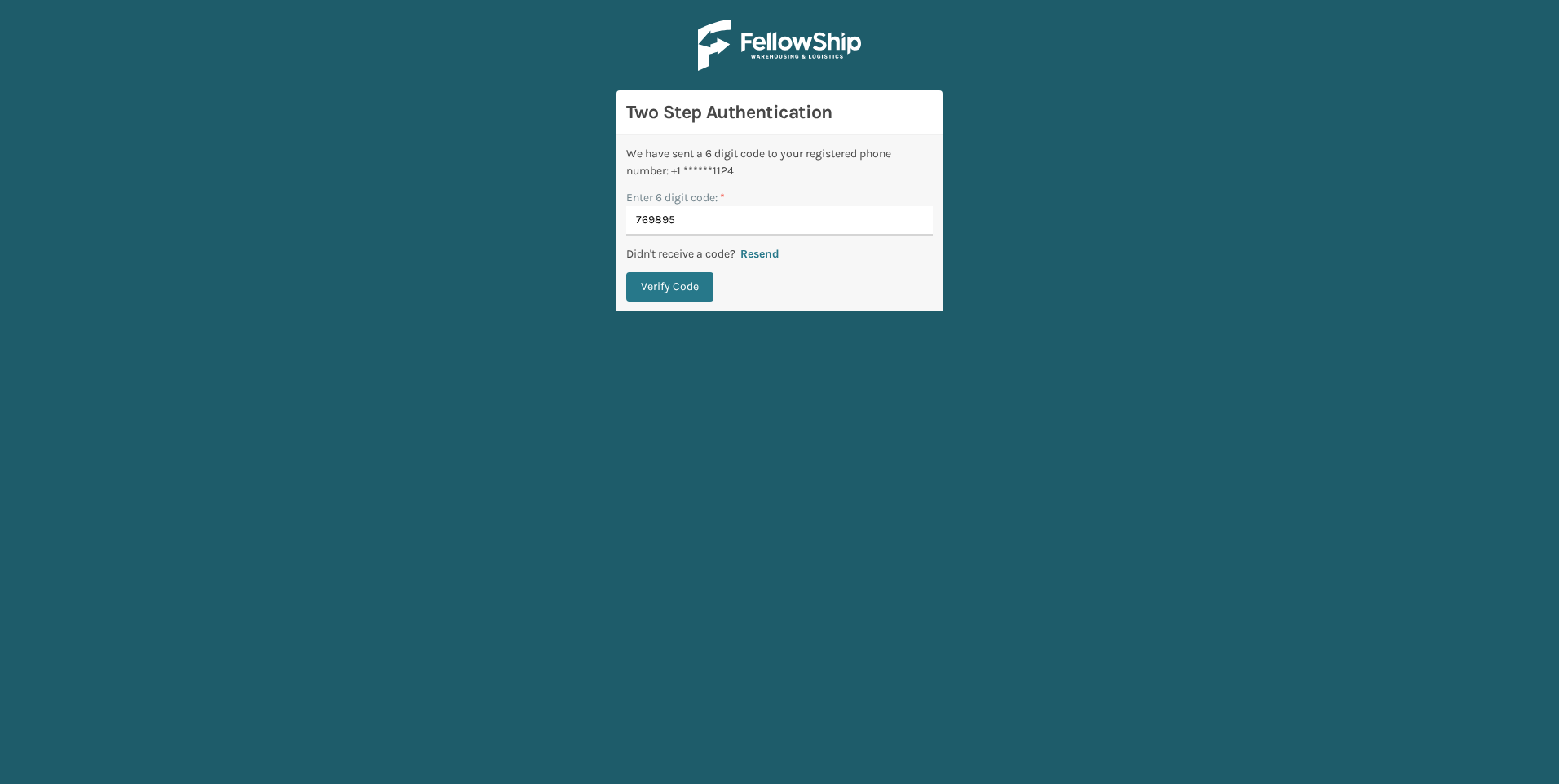
type input "769895"
click at [690, 293] on button "Verify Code" at bounding box center [669, 286] width 87 height 29
